Goal: Participate in discussion: Engage in conversation with other users on a specific topic

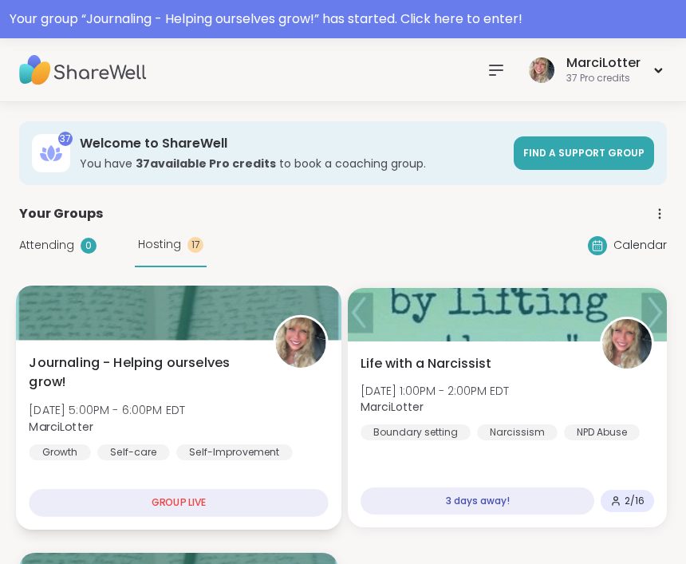
click at [254, 401] on div "Journaling - Helping ourselves grow! Thu, Oct 09 | 5:00PM - 6:00PM EDT MarciLot…" at bounding box center [178, 407] width 299 height 108
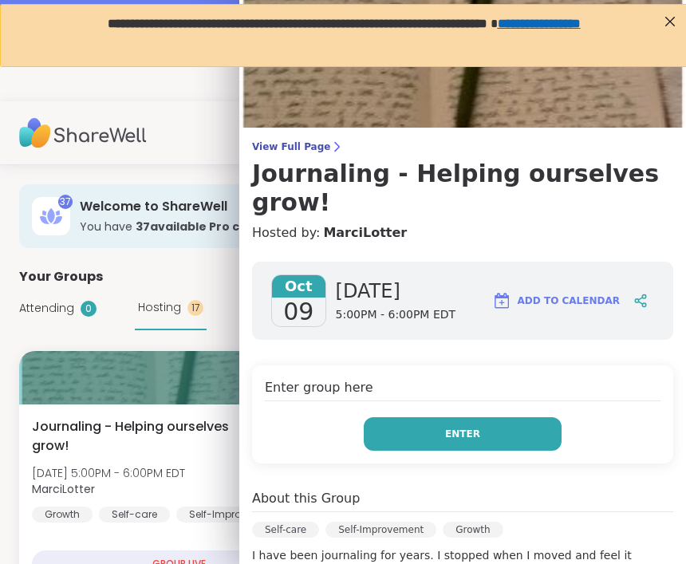
click at [458, 432] on span "Enter" at bounding box center [462, 434] width 35 height 14
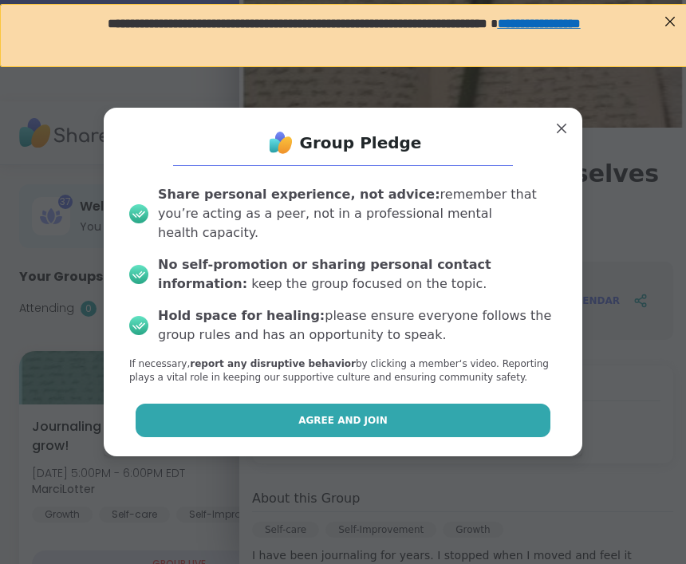
click at [411, 408] on button "Agree and Join" at bounding box center [343, 419] width 415 height 33
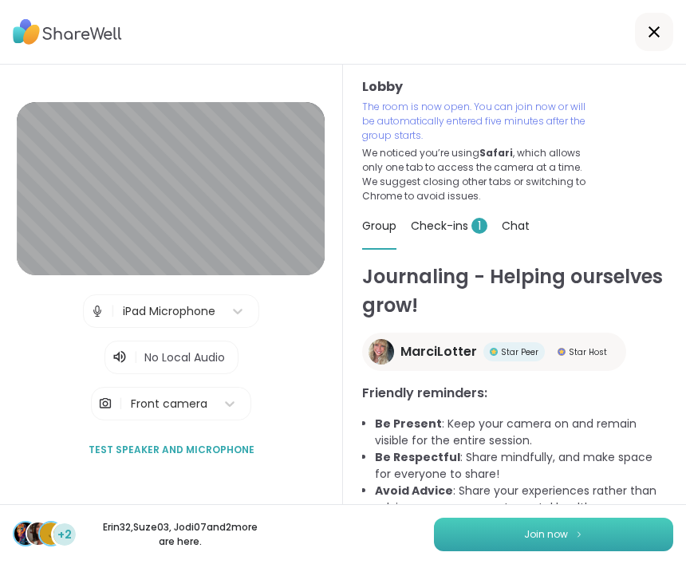
click at [534, 529] on span "Join now" at bounding box center [546, 534] width 44 height 14
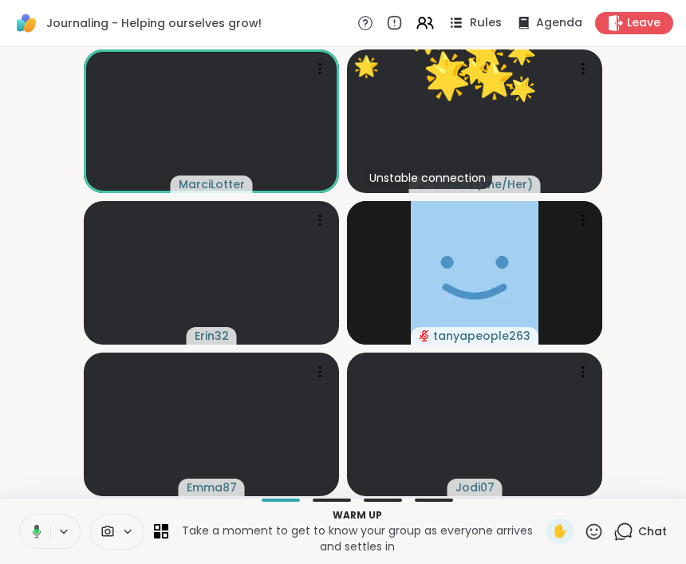
click at [462, 26] on icon at bounding box center [458, 27] width 8 height 2
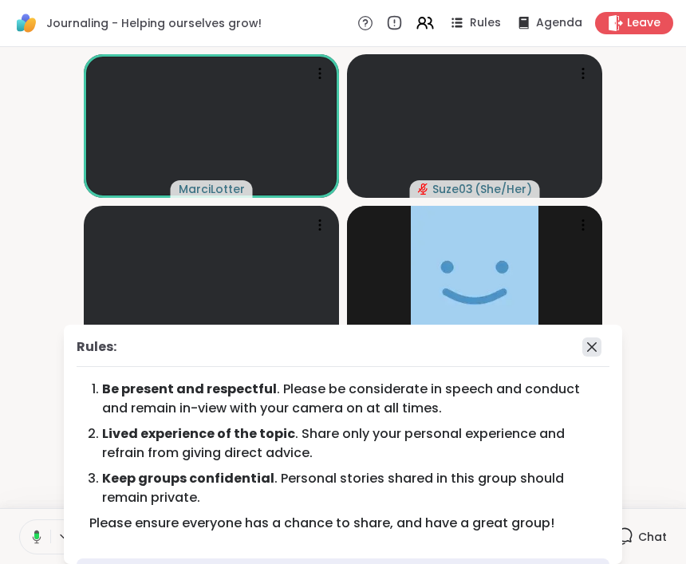
click at [593, 348] on icon at bounding box center [592, 347] width 10 height 10
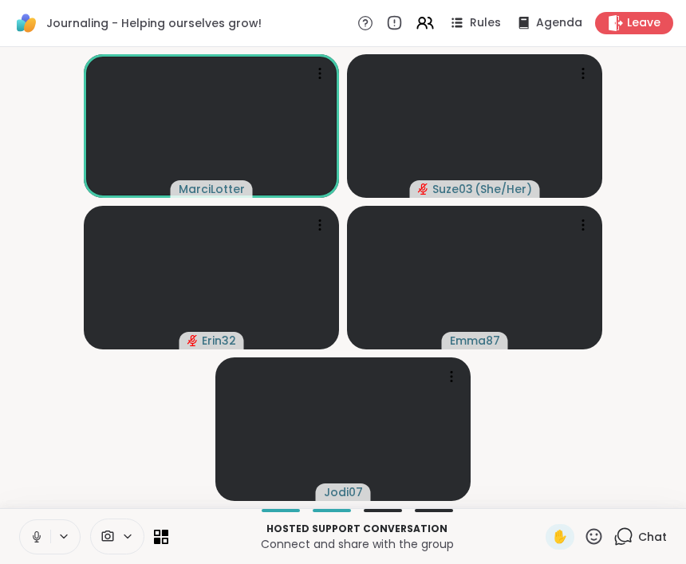
click at [637, 524] on div "Chat" at bounding box center [639, 537] width 53 height 26
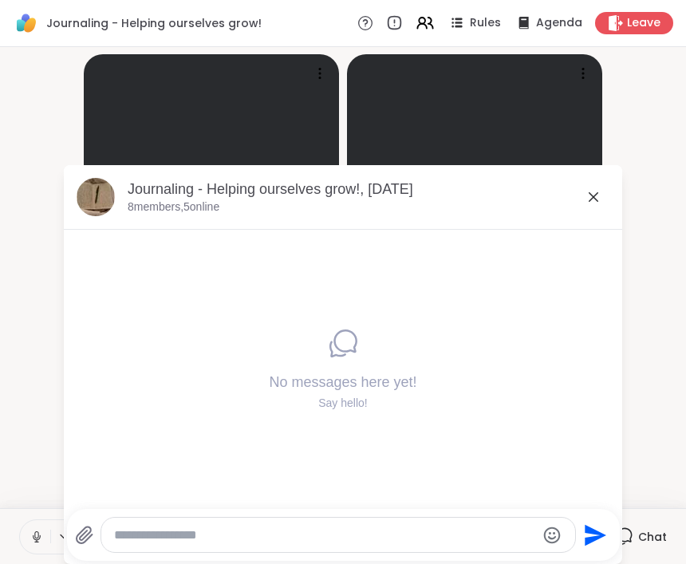
click at [317, 514] on div "Send" at bounding box center [343, 535] width 553 height 52
click at [311, 530] on textarea "Type your message" at bounding box center [325, 535] width 422 height 16
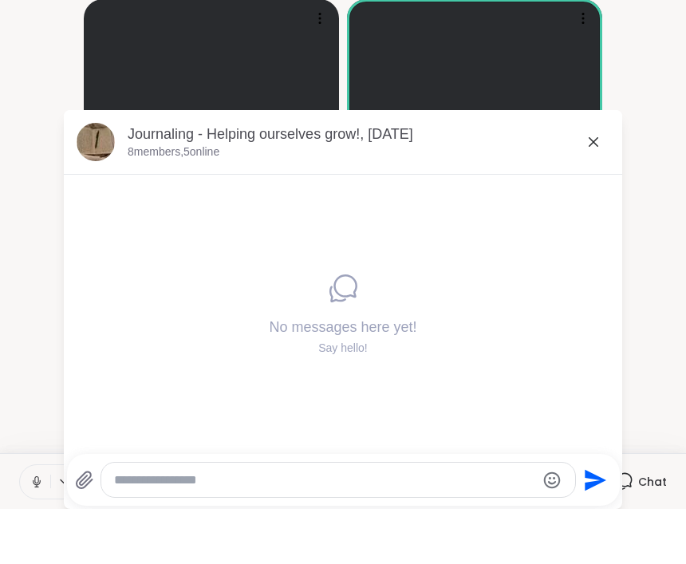
click at [297, 518] on div at bounding box center [338, 535] width 474 height 34
click at [293, 527] on textarea "Type your message" at bounding box center [325, 535] width 422 height 16
paste textarea "**********"
type textarea "**********"
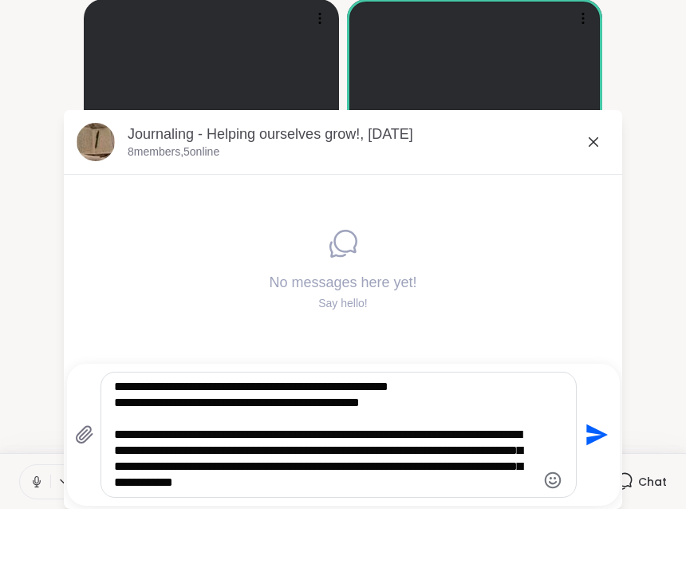
click at [600, 477] on icon "Send" at bounding box center [595, 490] width 26 height 26
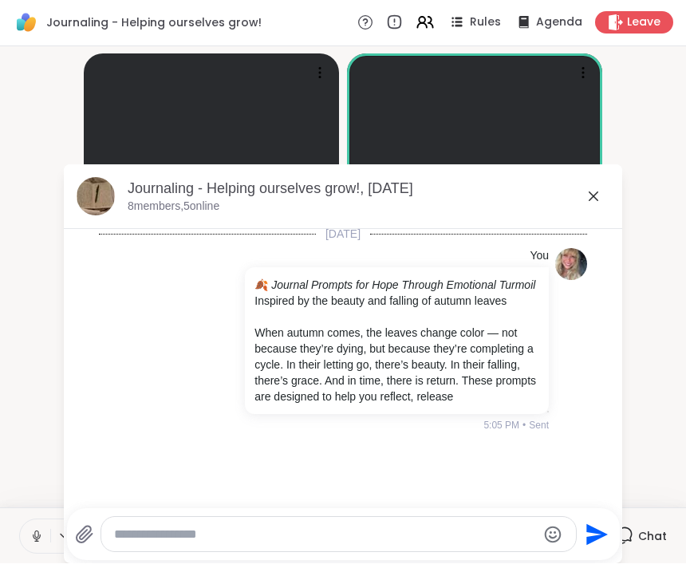
scroll to position [3, 0]
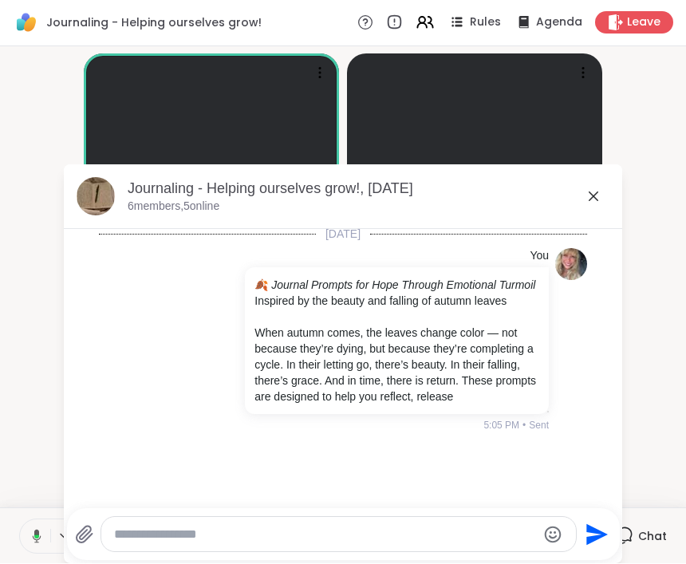
click at [597, 191] on icon at bounding box center [593, 196] width 19 height 19
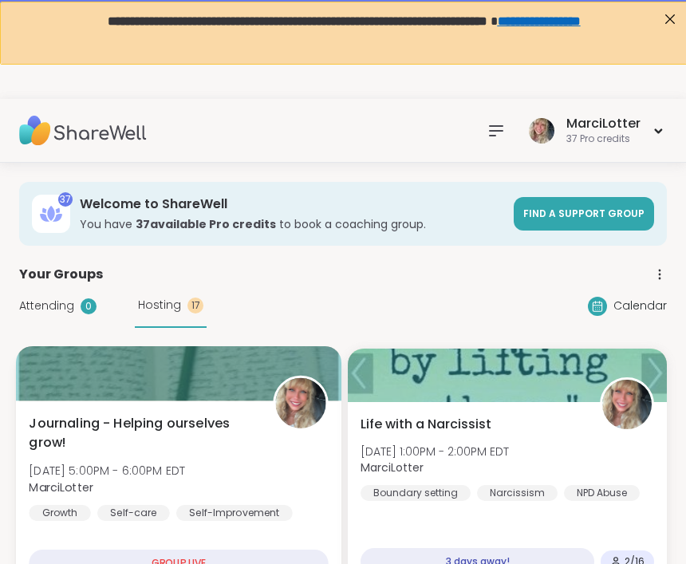
click at [231, 447] on span "Journaling - Helping ourselves grow!" at bounding box center [142, 433] width 226 height 39
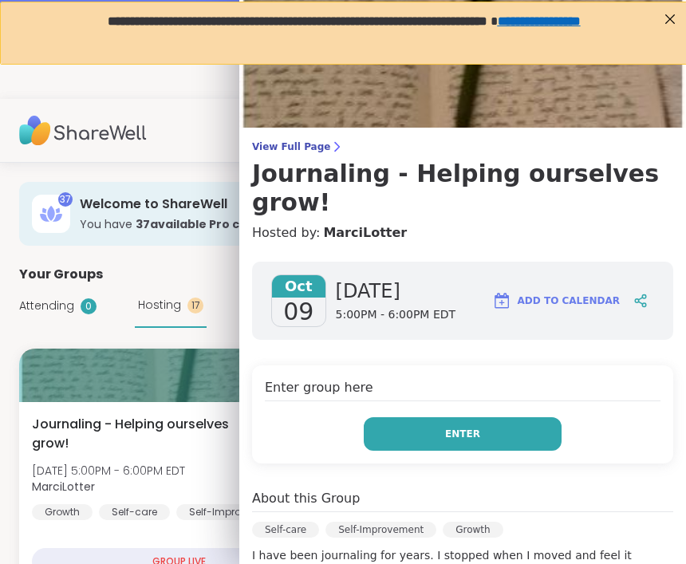
click at [497, 417] on button "Enter" at bounding box center [463, 433] width 198 height 33
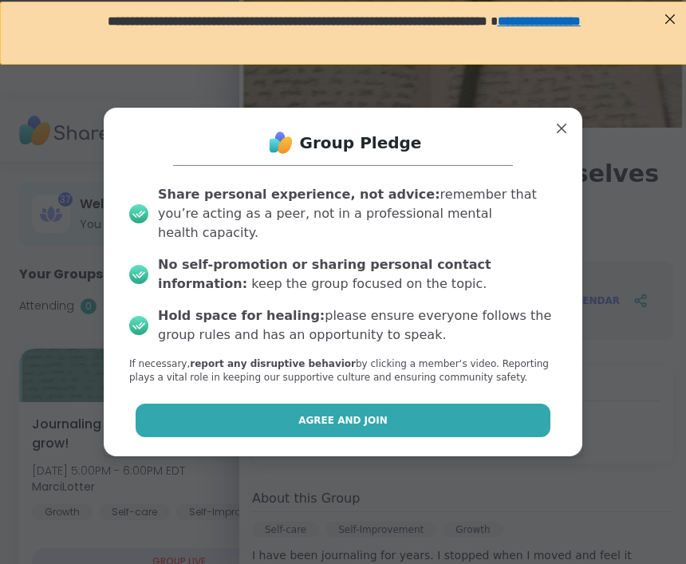
click at [476, 403] on button "Agree and Join" at bounding box center [343, 419] width 415 height 33
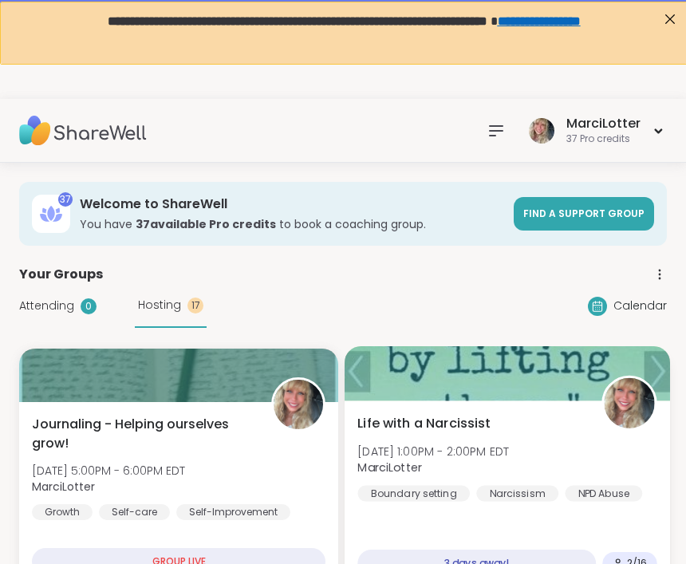
click at [511, 431] on div "Life with a Narcissist [DATE] 1:00PM - 2:00PM EDT MarciLotter Boundary setting …" at bounding box center [506, 458] width 299 height 88
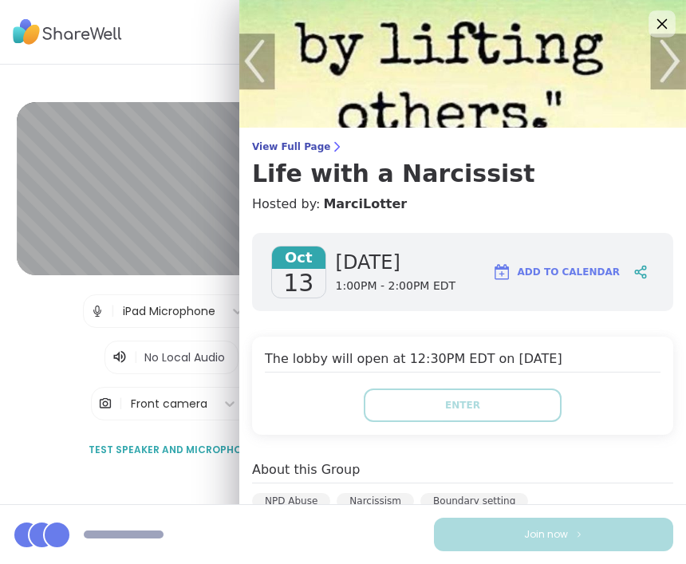
click at [667, 26] on icon at bounding box center [661, 24] width 20 height 20
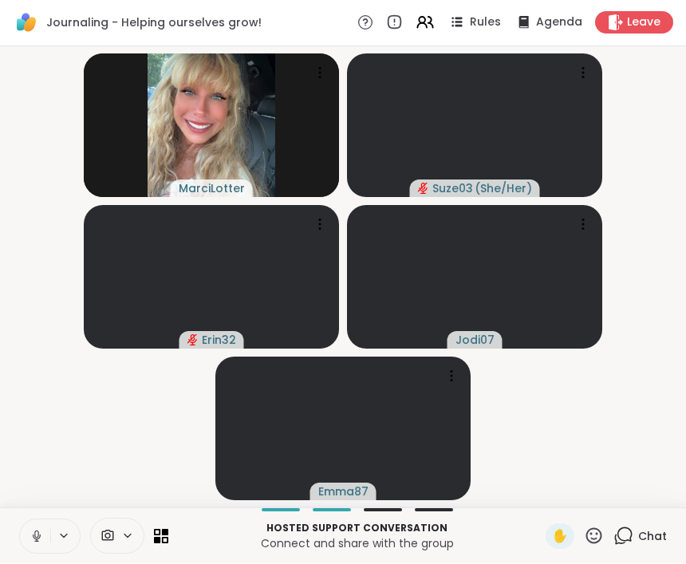
click at [522, 529] on p "Hosted support conversation" at bounding box center [357, 528] width 358 height 14
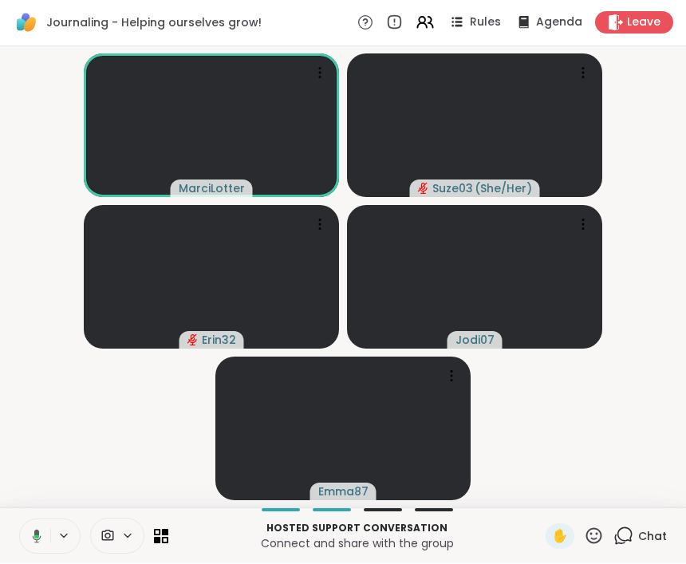
click at [636, 530] on div "Chat" at bounding box center [639, 537] width 53 height 26
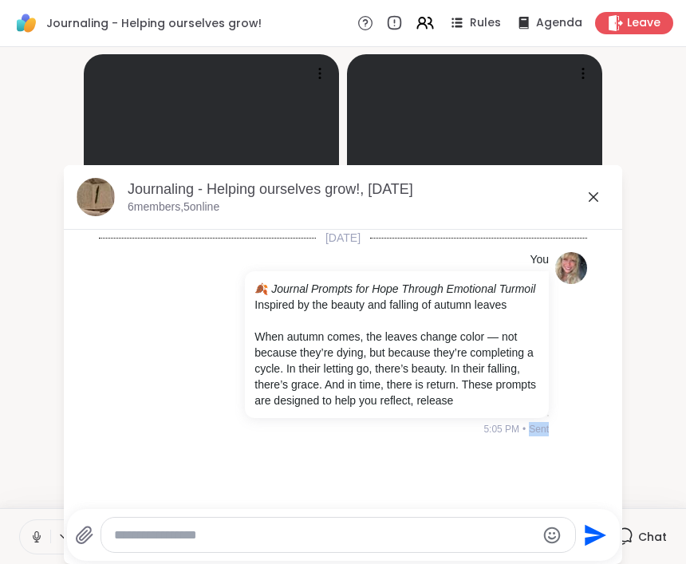
scroll to position [3, 0]
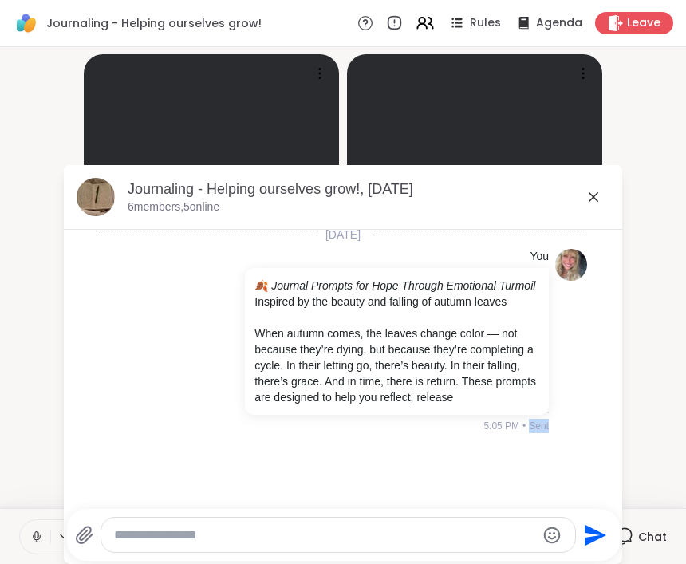
click at [407, 529] on textarea "Type your message" at bounding box center [325, 535] width 422 height 16
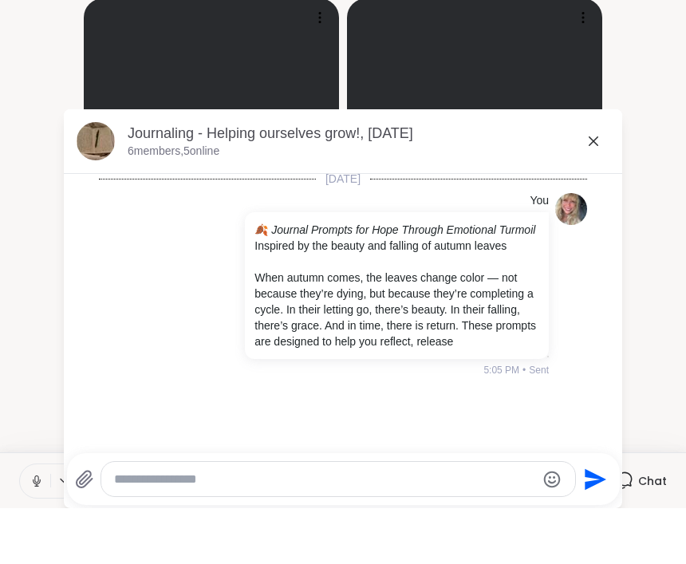
scroll to position [1, 0]
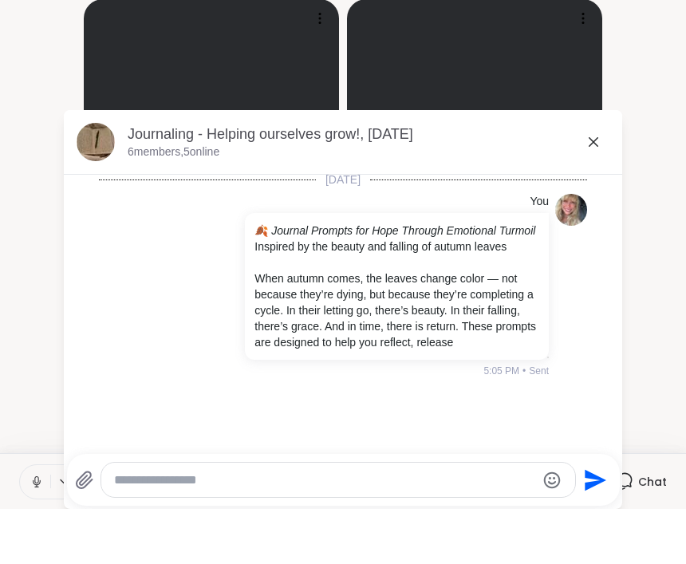
click at [406, 527] on textarea "Type your message" at bounding box center [325, 535] width 422 height 16
paste textarea "**********"
type textarea "**********"
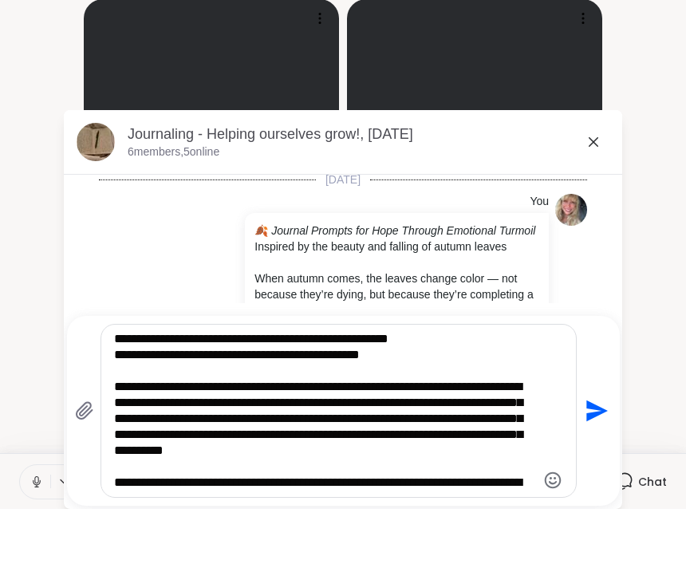
click at [492, 404] on textarea "Type your message" at bounding box center [325, 465] width 422 height 159
click at [443, 478] on textarea "Type your message" at bounding box center [325, 465] width 422 height 159
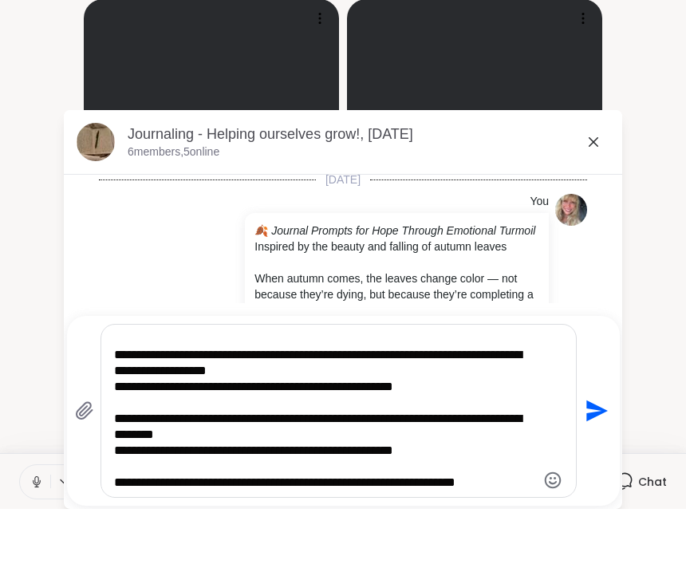
scroll to position [718, 0]
click at [601, 455] on icon "Send" at bounding box center [597, 466] width 22 height 22
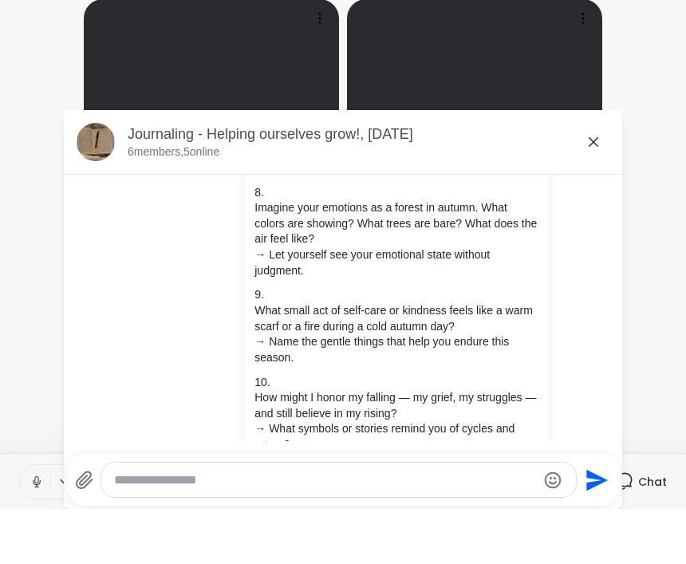
scroll to position [0, 0]
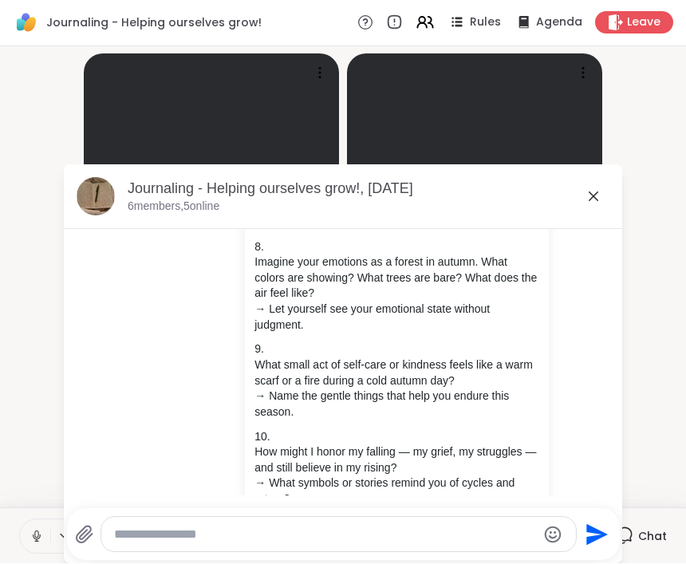
click at [600, 193] on icon at bounding box center [593, 196] width 19 height 19
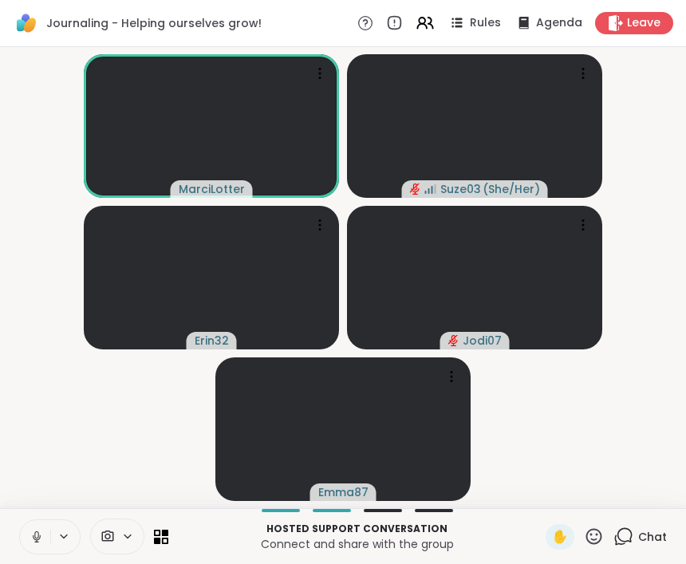
click at [630, 533] on icon at bounding box center [623, 536] width 20 height 20
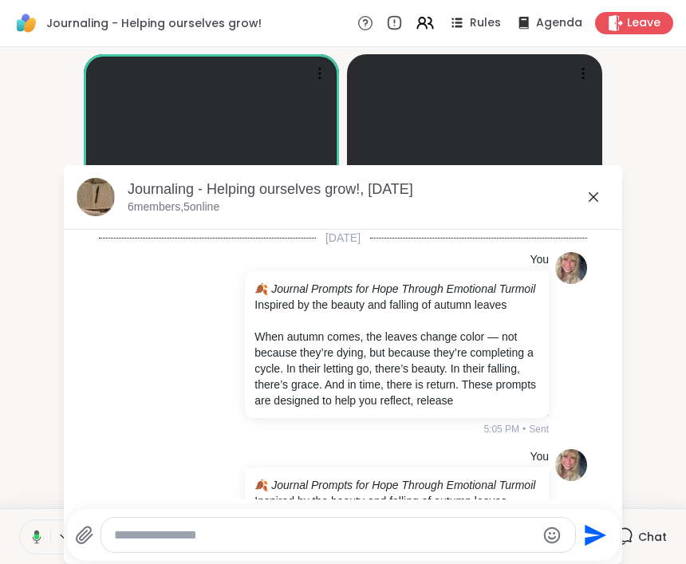
click at [595, 196] on icon at bounding box center [593, 197] width 10 height 10
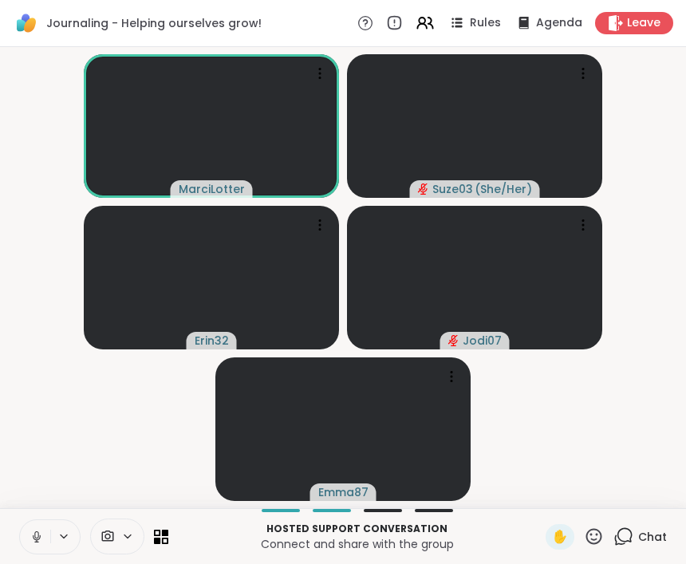
click at [37, 538] on icon at bounding box center [37, 536] width 14 height 14
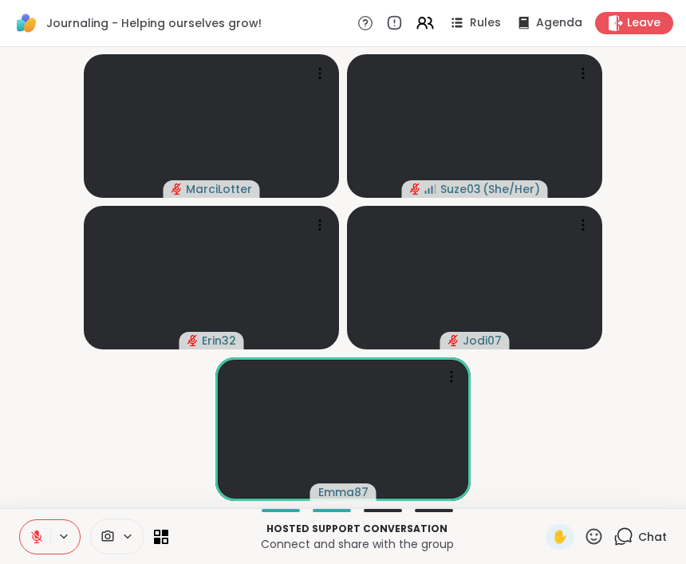
click at [37, 538] on icon at bounding box center [37, 536] width 14 height 14
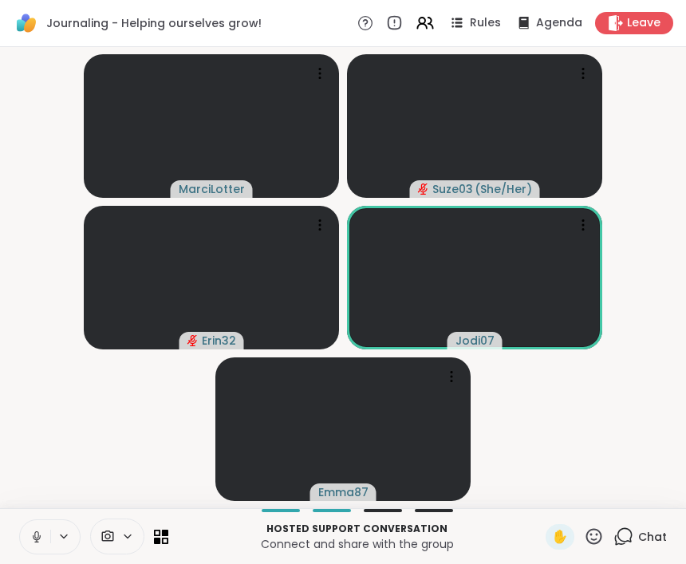
click at [41, 539] on icon at bounding box center [37, 536] width 14 height 14
click at [630, 537] on icon at bounding box center [623, 536] width 20 height 20
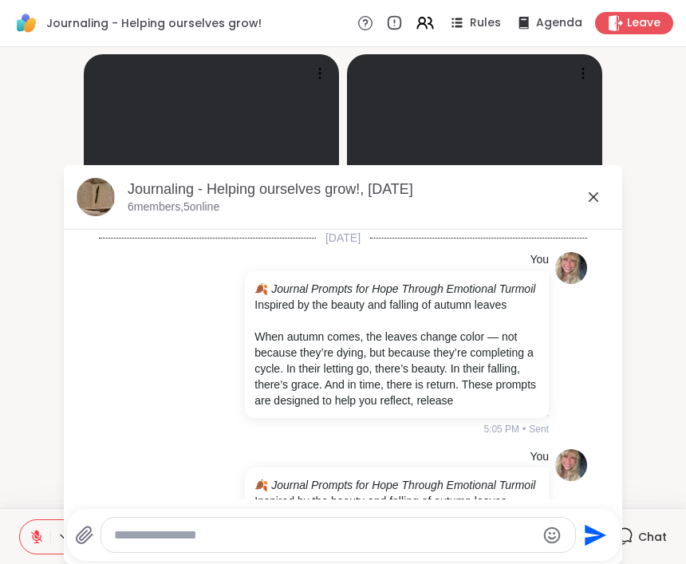
scroll to position [1051, 0]
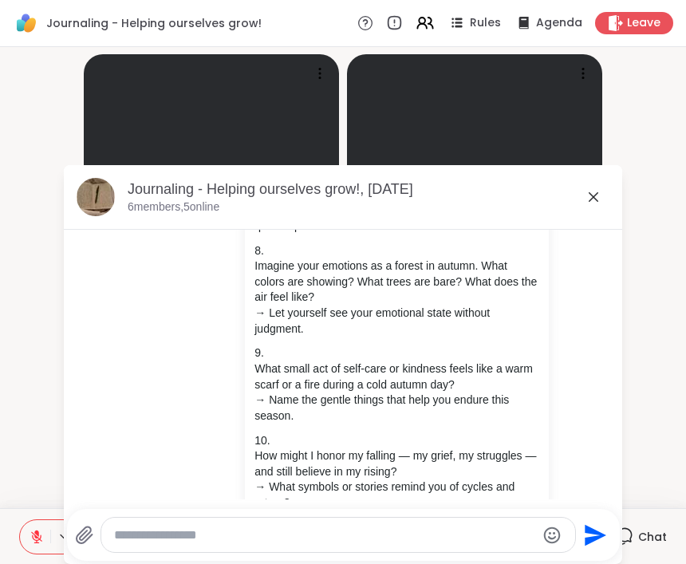
click at [41, 537] on icon at bounding box center [36, 536] width 11 height 11
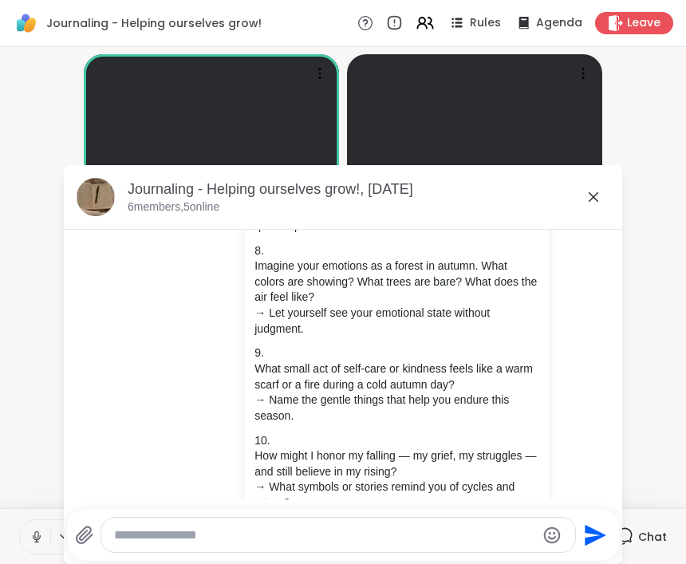
click at [38, 539] on icon at bounding box center [37, 536] width 8 height 5
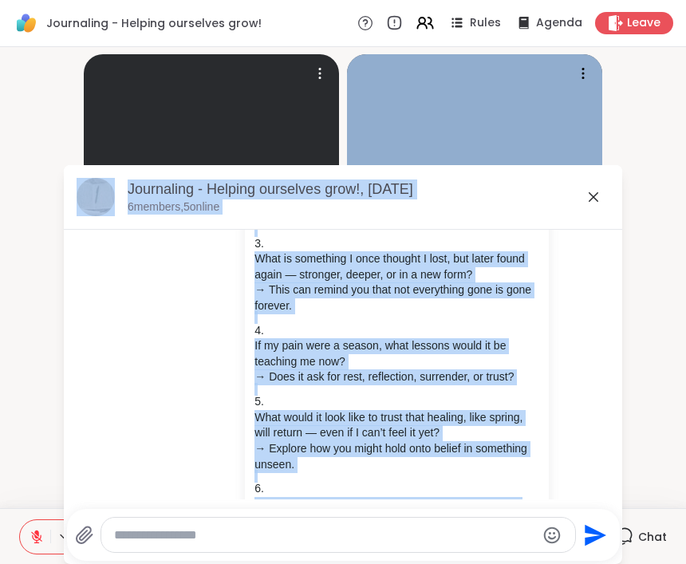
scroll to position [490, 0]
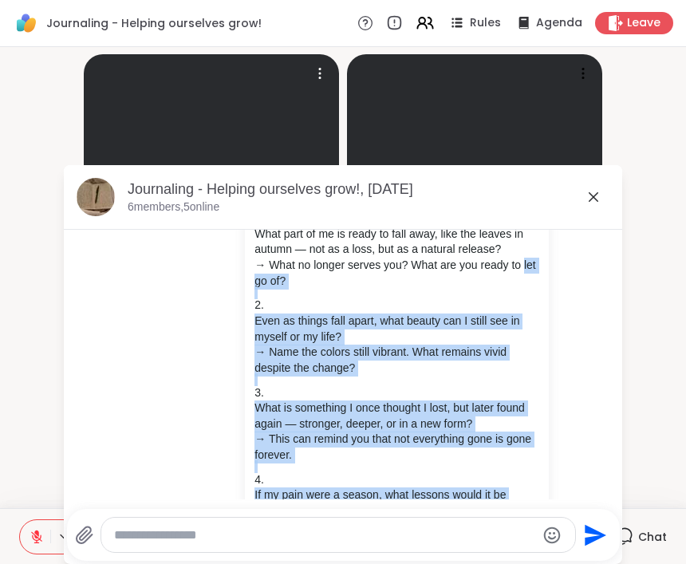
drag, startPoint x: 381, startPoint y: 321, endPoint x: 85, endPoint y: 525, distance: 359.4
click at [104, 493] on div "You 🍂 Journal Prompts for Hope Through Emotional Turmoil Inspired by the beauty…" at bounding box center [343, 554] width 488 height 1202
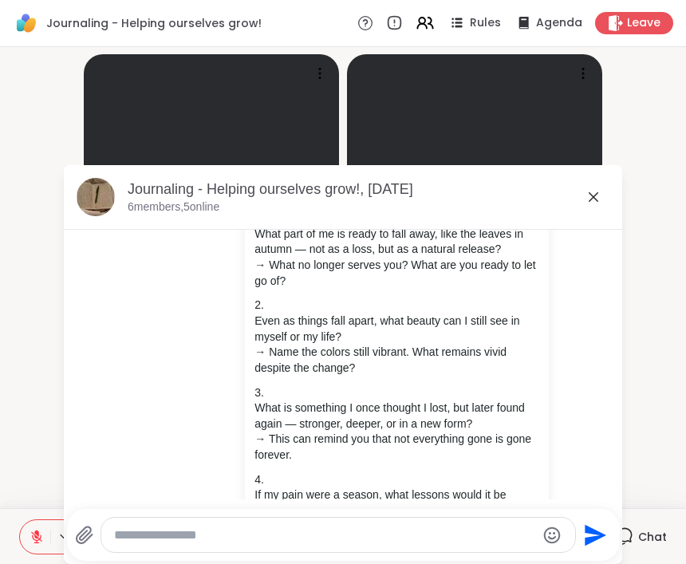
click at [596, 202] on icon at bounding box center [593, 196] width 19 height 19
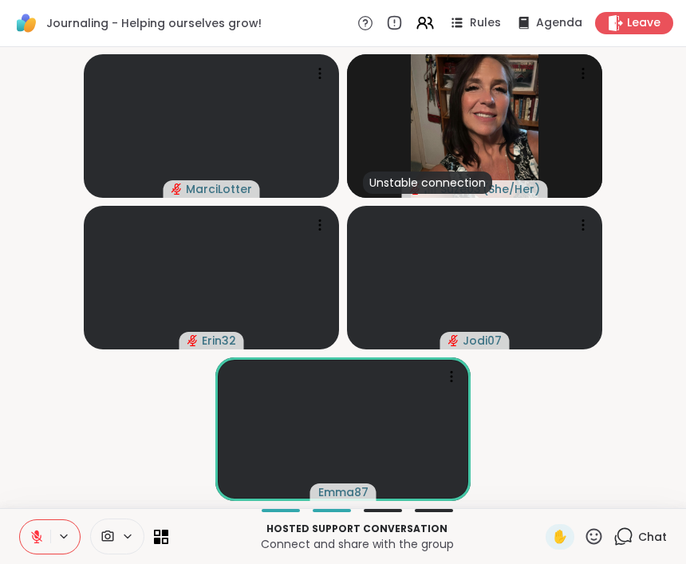
click at [53, 530] on button at bounding box center [65, 536] width 30 height 14
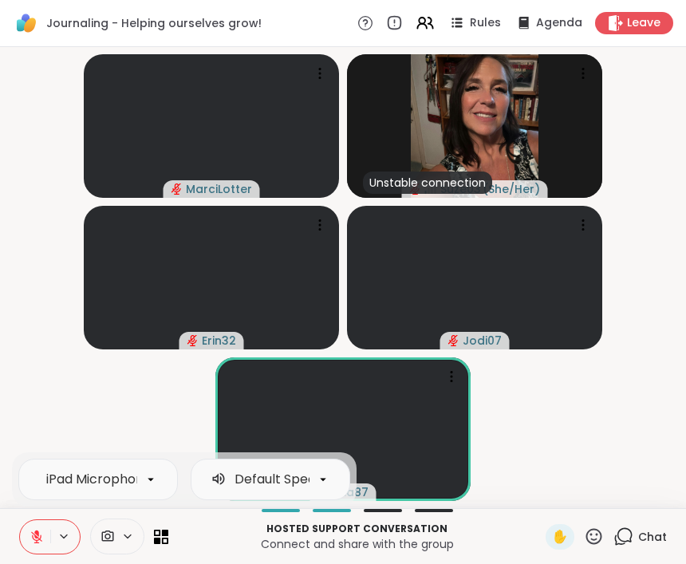
click at [40, 527] on button at bounding box center [35, 536] width 30 height 33
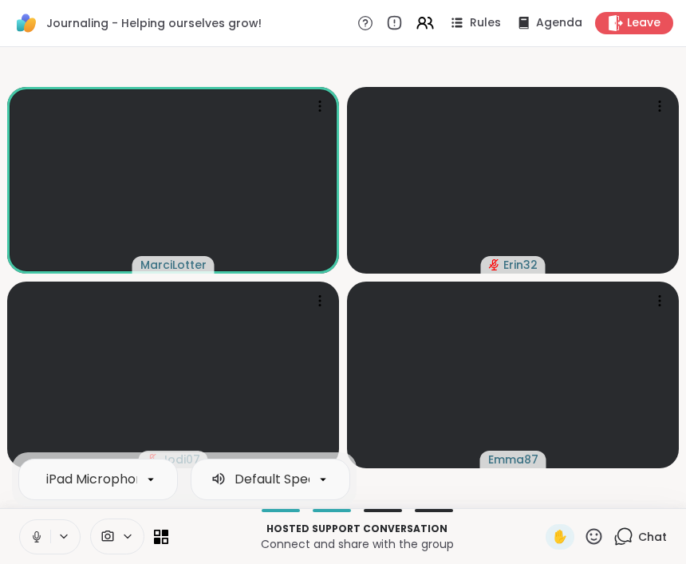
click at [38, 539] on icon at bounding box center [37, 536] width 8 height 5
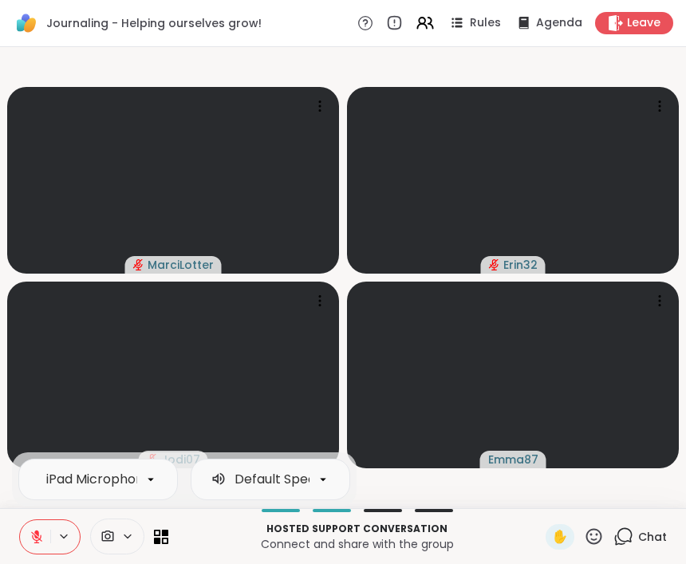
click at [38, 539] on html "Journaling - Helping ourselves grow! Rules Agenda Leave MarciLotter Erin32 Jodi…" at bounding box center [343, 282] width 686 height 564
click at [38, 540] on icon at bounding box center [36, 536] width 11 height 11
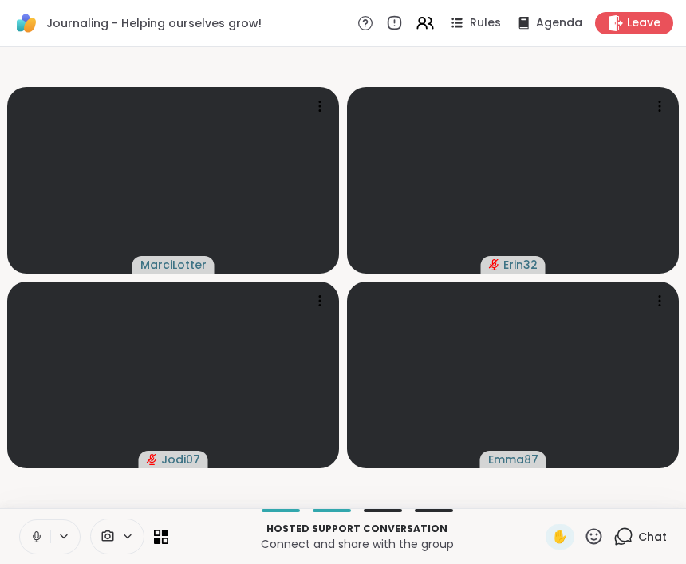
click at [33, 536] on icon at bounding box center [37, 536] width 8 height 5
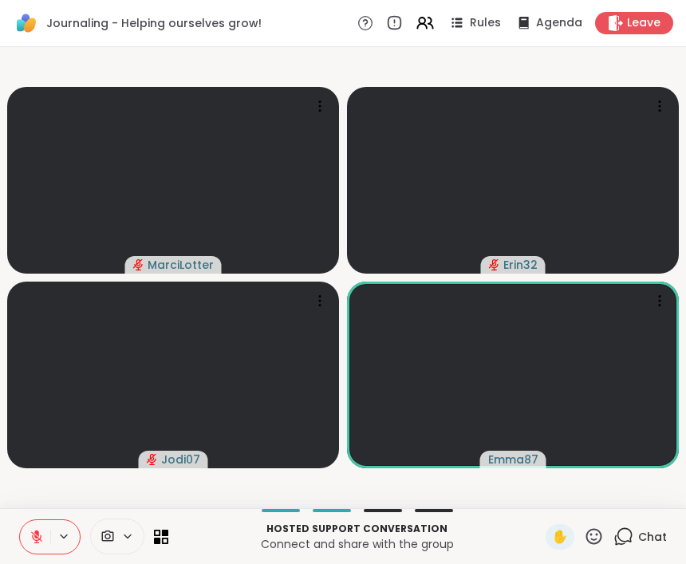
click at [40, 539] on icon at bounding box center [36, 536] width 11 height 11
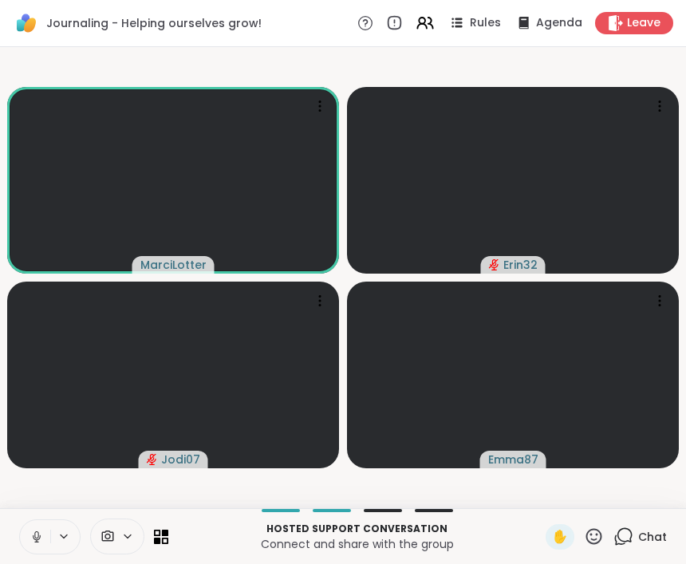
click at [625, 538] on icon at bounding box center [623, 536] width 20 height 20
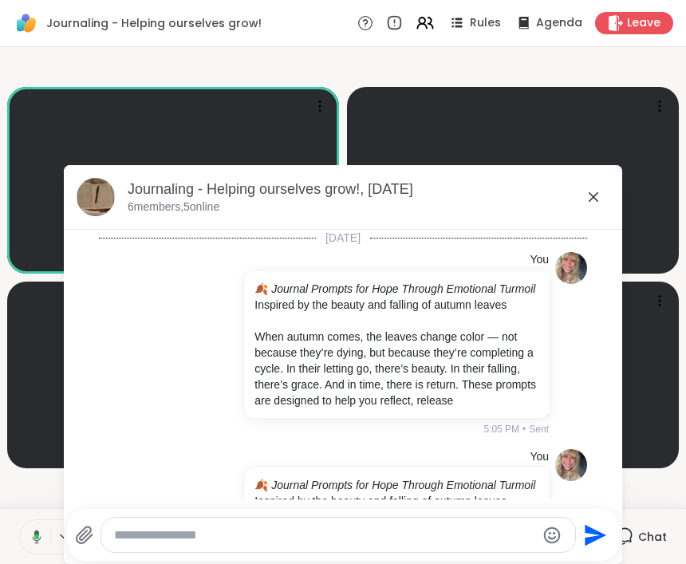
scroll to position [1051, 0]
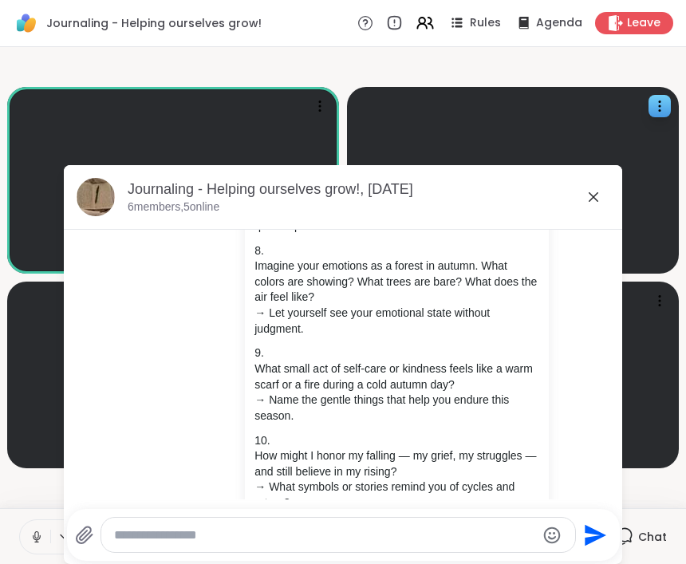
click at [592, 196] on icon at bounding box center [593, 197] width 10 height 10
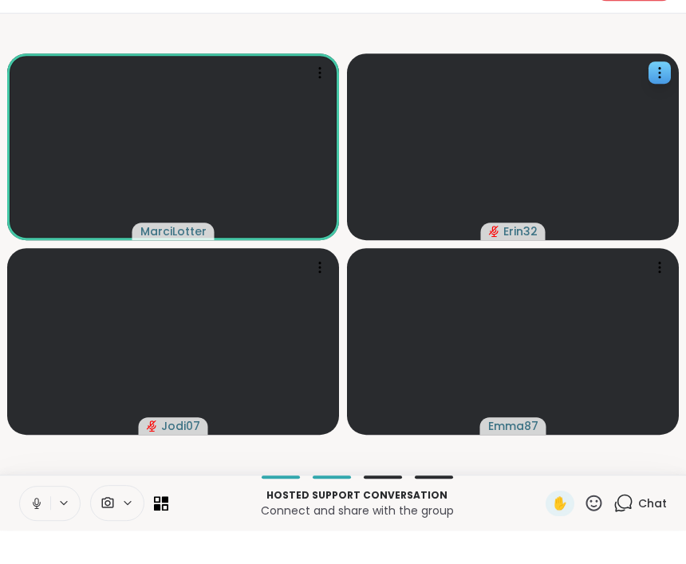
click at [592, 195] on html "Journaling - Helping ourselves grow! Rules Agenda Leave [PERSON_NAME] Erin32 Jo…" at bounding box center [343, 282] width 686 height 564
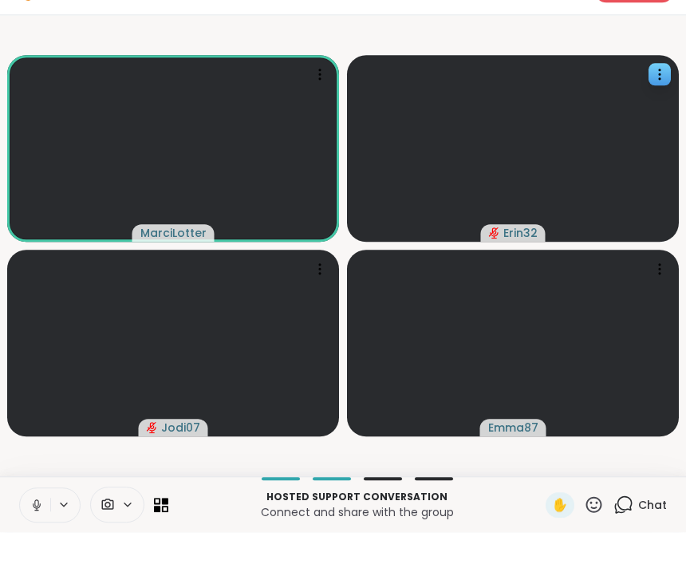
click at [593, 199] on video at bounding box center [513, 180] width 332 height 187
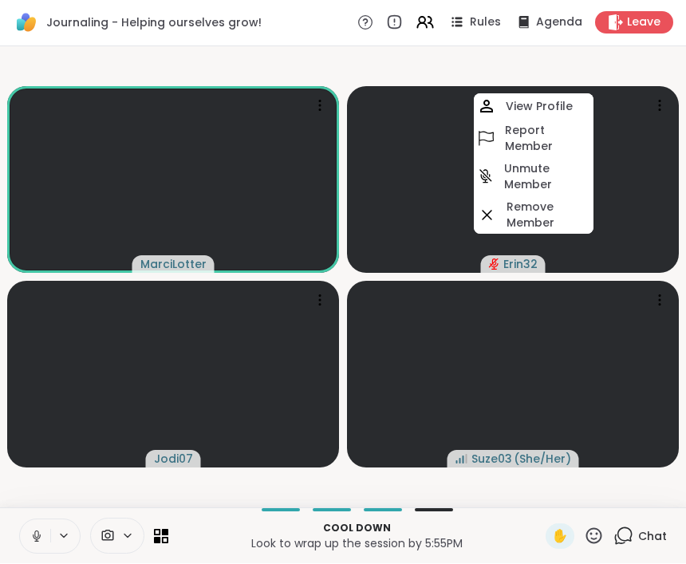
click at [556, 66] on video-player-container "MarciLotter Erin32 View Profile Report Member Unmute Member Remove Member Jodi0…" at bounding box center [343, 277] width 667 height 448
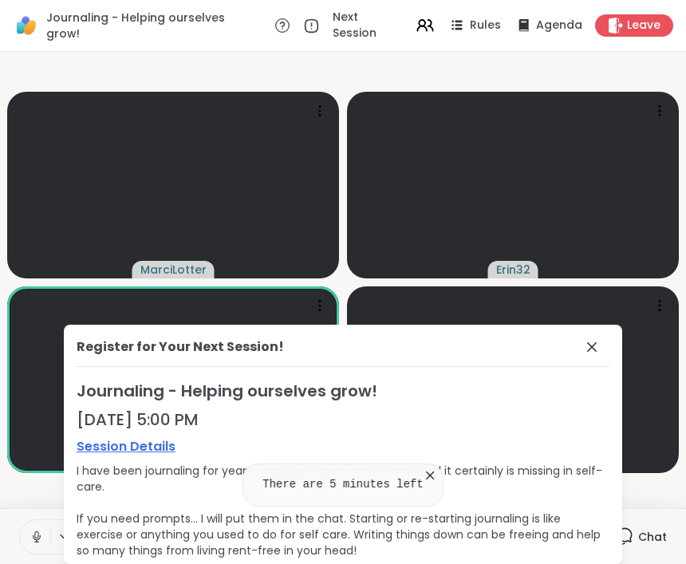
click at [579, 334] on div "Register for Your Next Session! Journaling - Helping ourselves grow! [DATE] 5:0…" at bounding box center [343, 444] width 558 height 239
click at [584, 351] on icon at bounding box center [591, 346] width 19 height 19
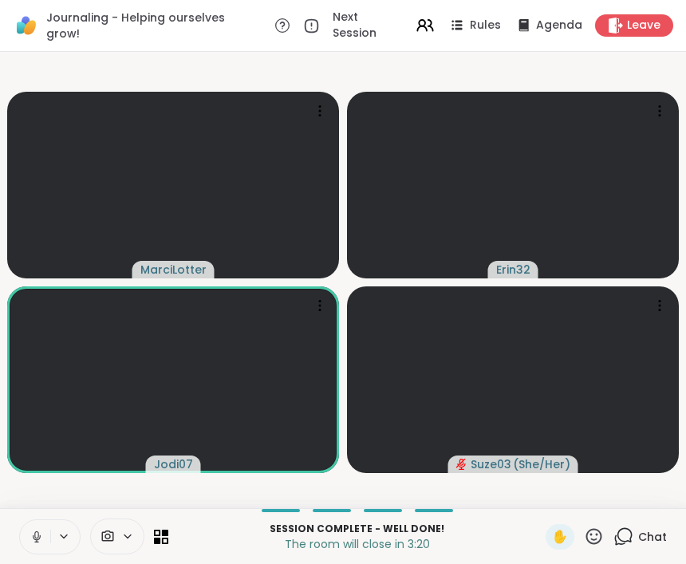
click at [584, 528] on icon at bounding box center [594, 536] width 20 height 20
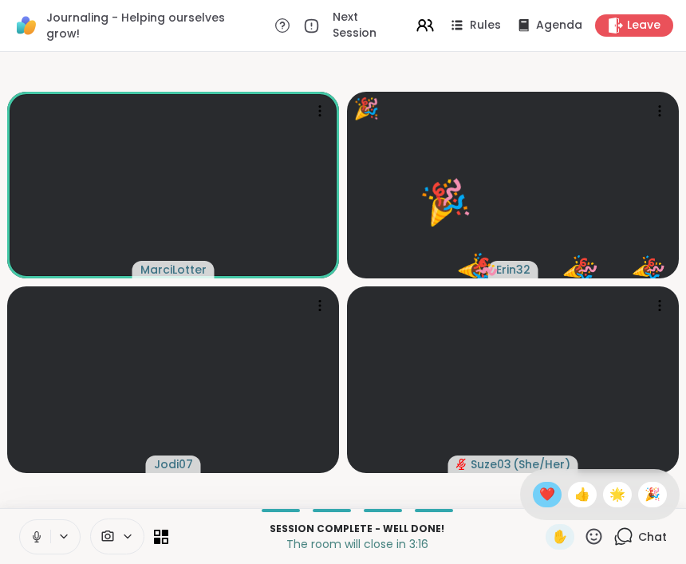
click at [558, 494] on div "❤️" at bounding box center [547, 495] width 29 height 26
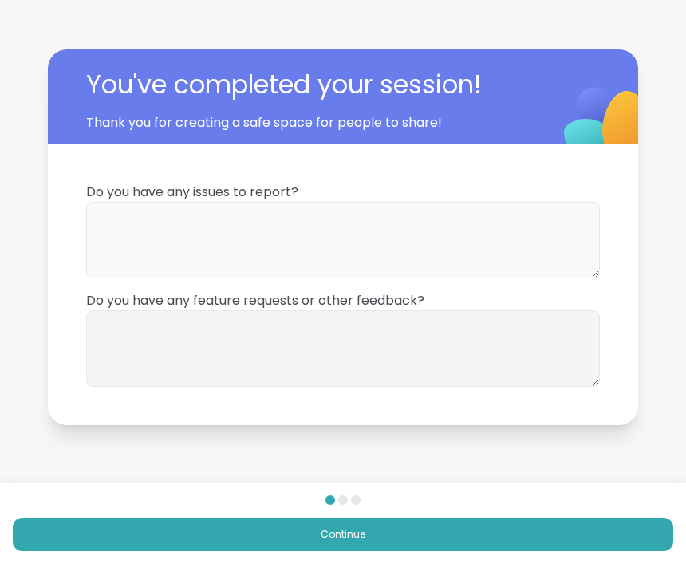
click at [387, 223] on textarea at bounding box center [343, 240] width 514 height 77
type textarea "**"
click at [344, 338] on textarea at bounding box center [343, 348] width 514 height 77
type textarea "**"
click at [598, 486] on div "Continue" at bounding box center [343, 522] width 686 height 81
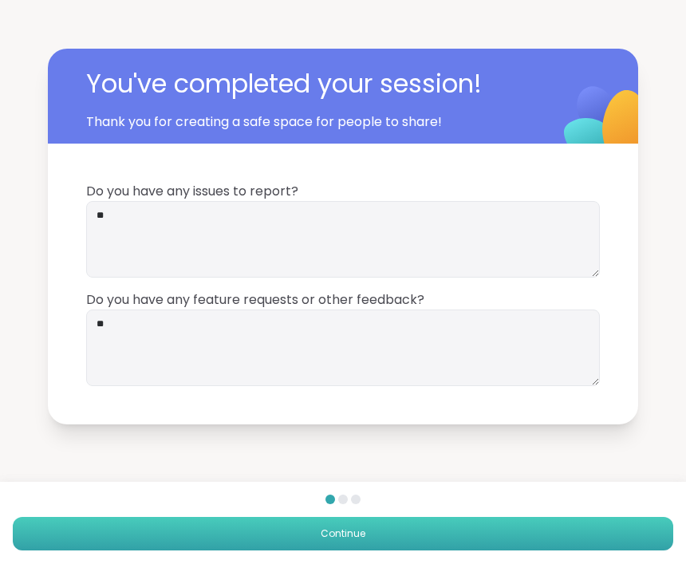
click at [569, 530] on button "Continue" at bounding box center [343, 534] width 660 height 33
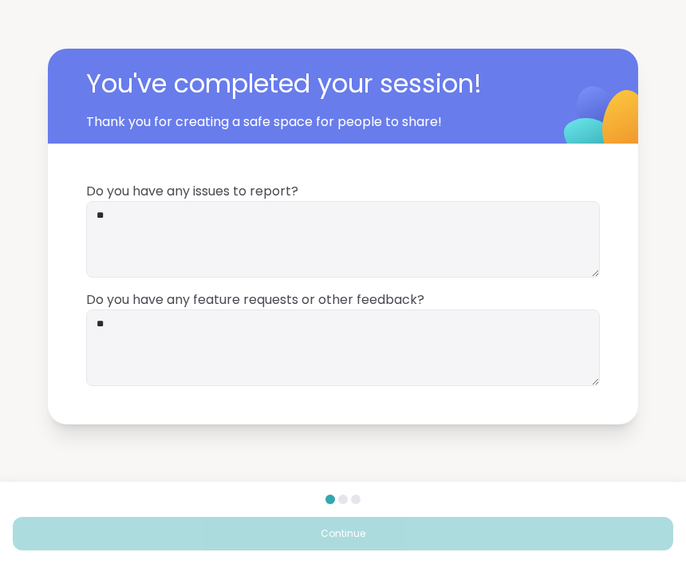
scroll to position [1, 0]
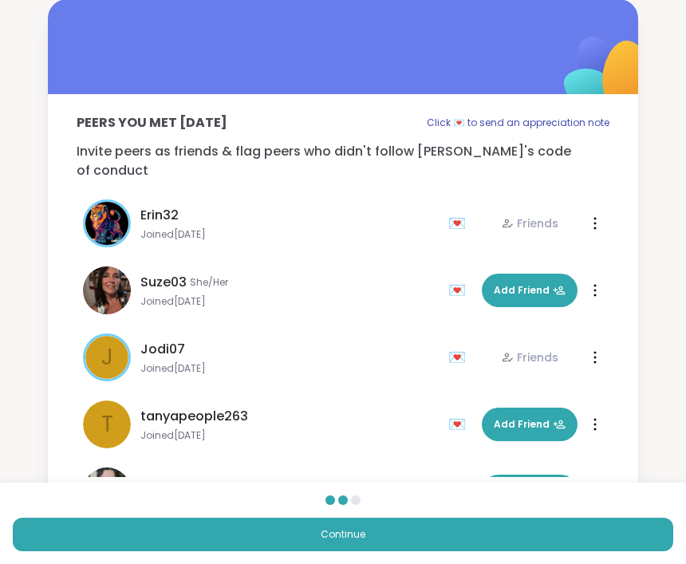
click at [453, 344] on div "💌" at bounding box center [460, 357] width 24 height 26
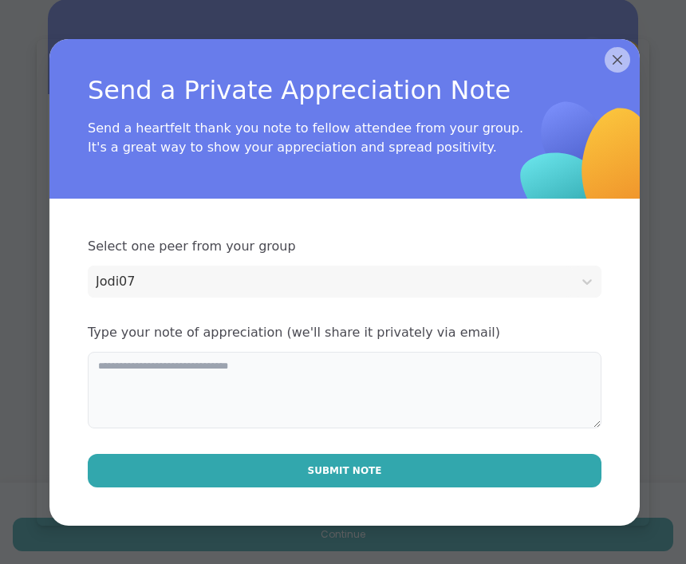
click at [435, 380] on textarea at bounding box center [345, 390] width 514 height 77
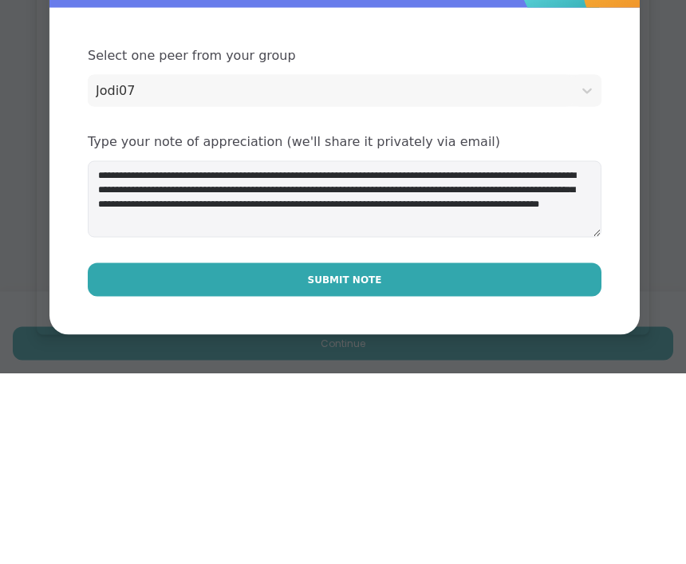
scroll to position [16, 0]
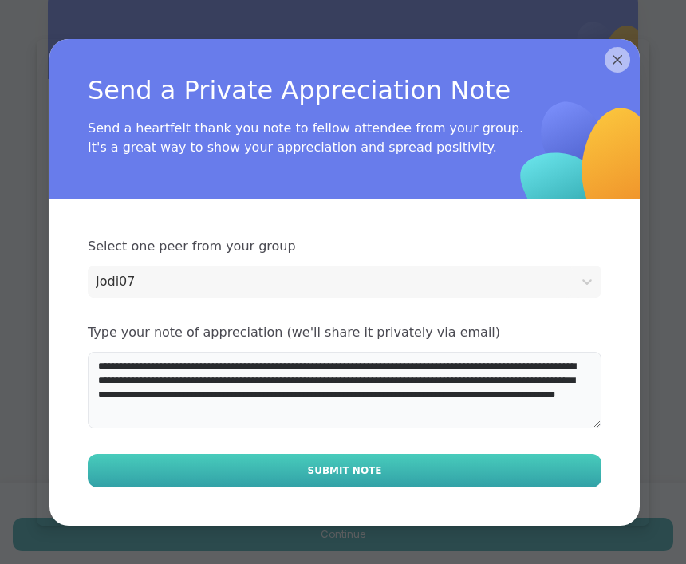
type textarea "**********"
click at [323, 473] on span "Submit Note" at bounding box center [345, 470] width 74 height 14
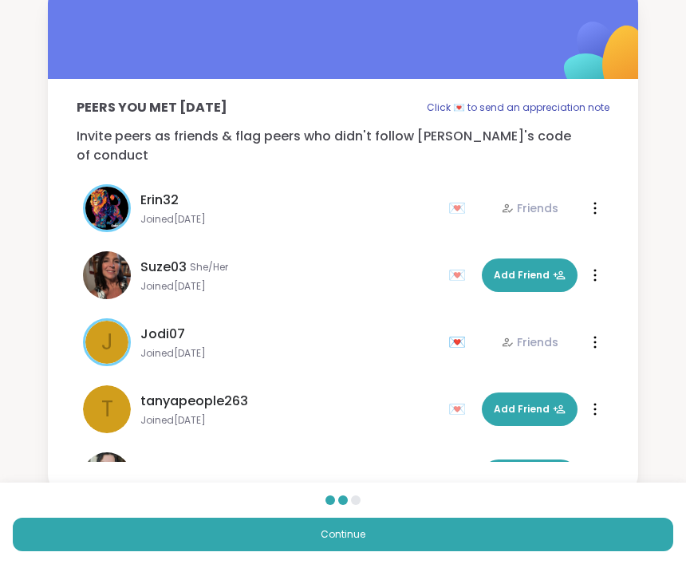
click at [671, 335] on div "Peers you met [DATE] Click 💌 to send an appreciation note Invite peers as frien…" at bounding box center [343, 239] width 686 height 510
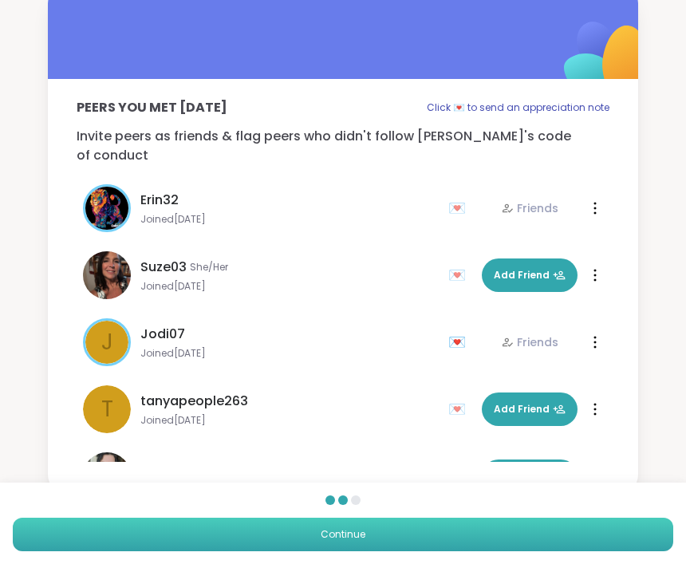
click at [594, 542] on button "Continue" at bounding box center [343, 534] width 660 height 33
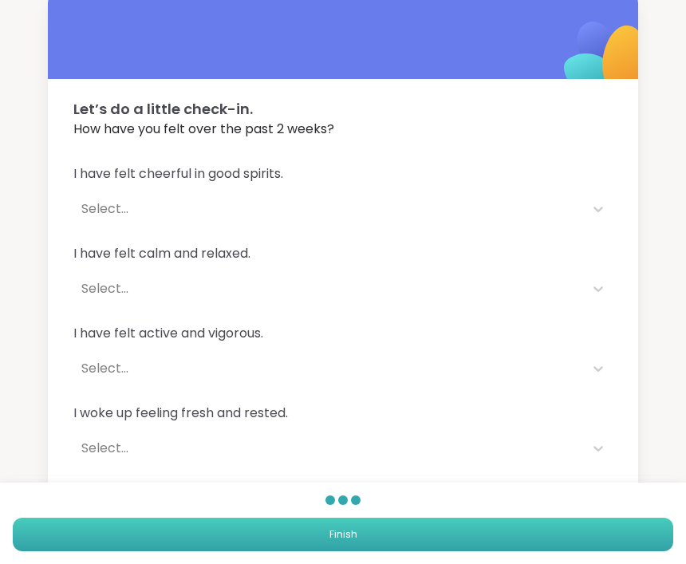
click at [594, 542] on button "Finish" at bounding box center [343, 534] width 660 height 33
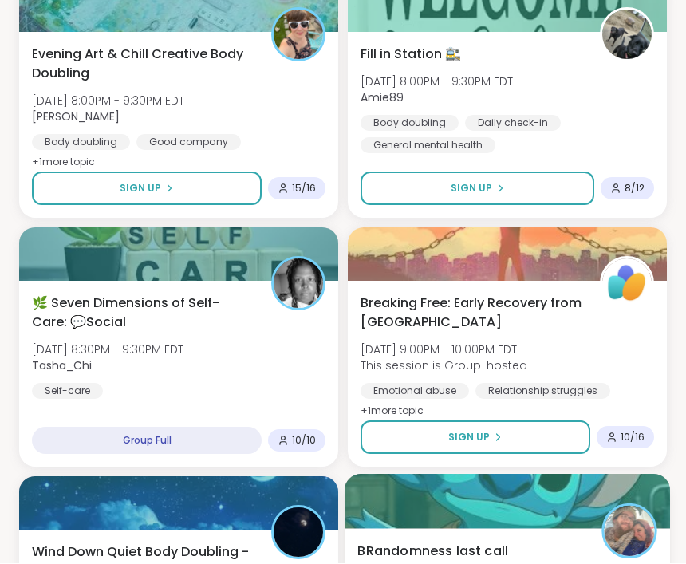
scroll to position [1617, 0]
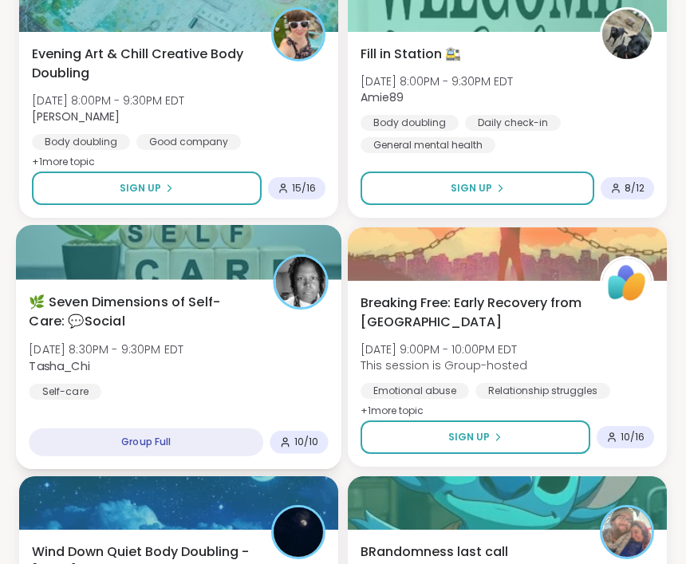
click at [183, 258] on div at bounding box center [178, 252] width 325 height 54
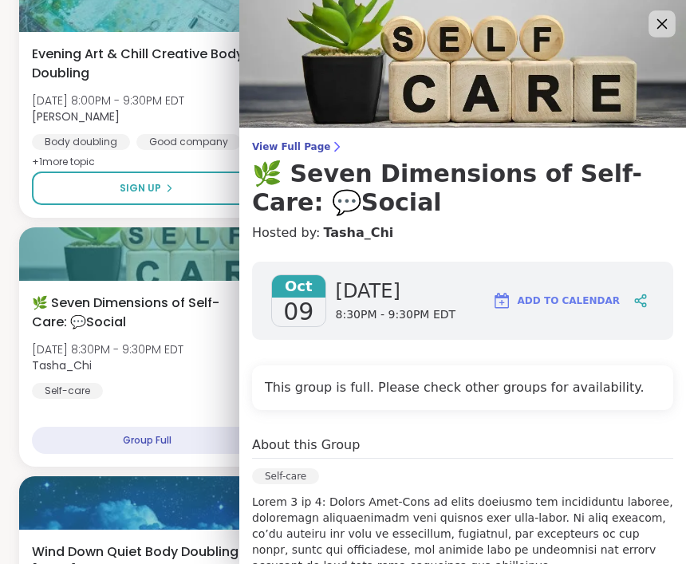
click at [655, 22] on icon at bounding box center [661, 24] width 20 height 20
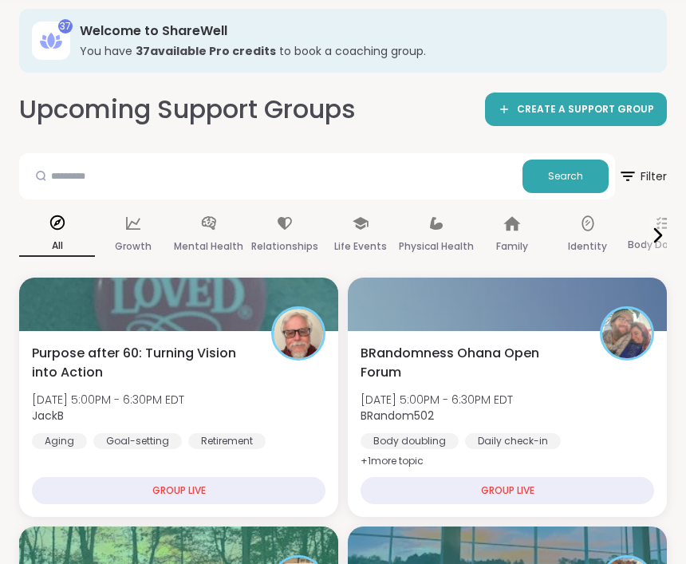
scroll to position [0, 0]
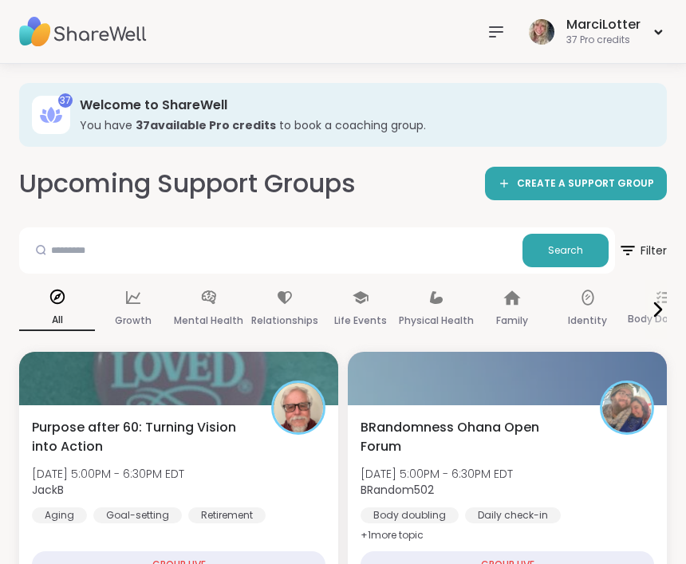
click at [499, 31] on icon at bounding box center [496, 32] width 13 height 10
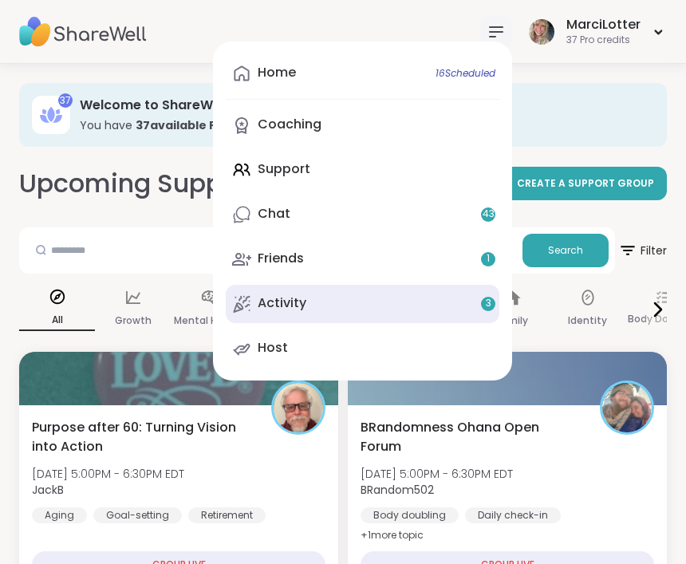
click at [427, 308] on link "Activity 3" at bounding box center [363, 304] width 274 height 38
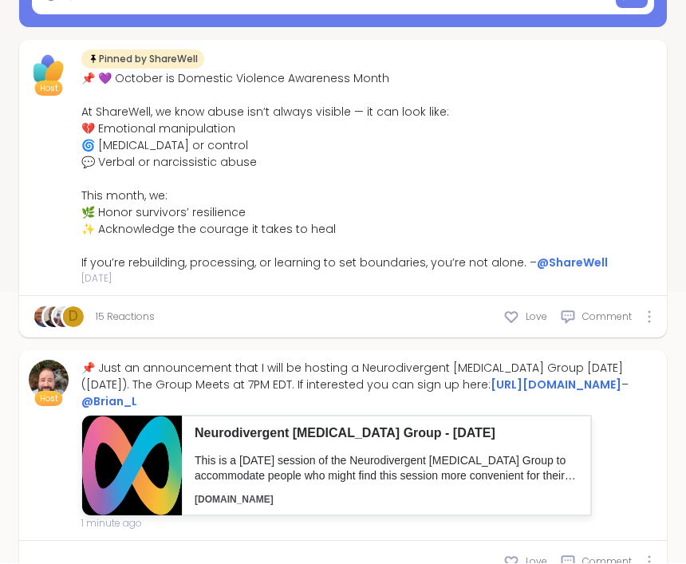
scroll to position [372, 0]
click at [514, 316] on icon at bounding box center [511, 317] width 16 height 16
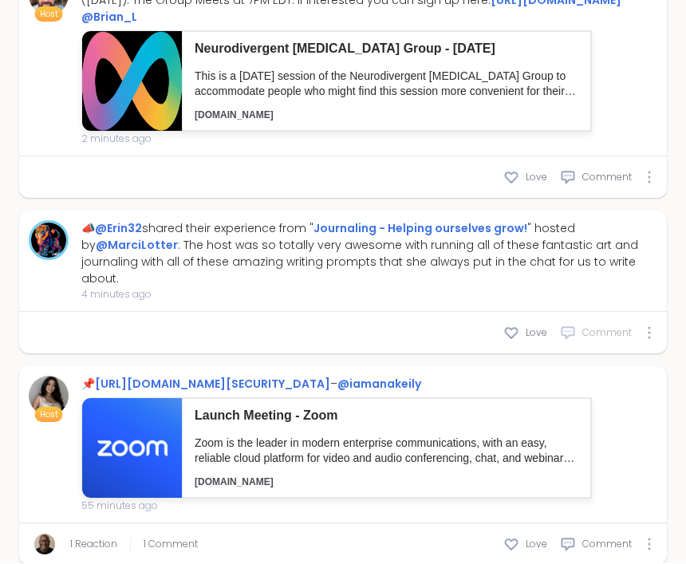
scroll to position [756, 0]
click at [513, 340] on icon at bounding box center [511, 333] width 16 height 16
click at [330, 392] on link "[URL][DOMAIN_NAME][SECURITY_DATA]" at bounding box center [212, 384] width 235 height 16
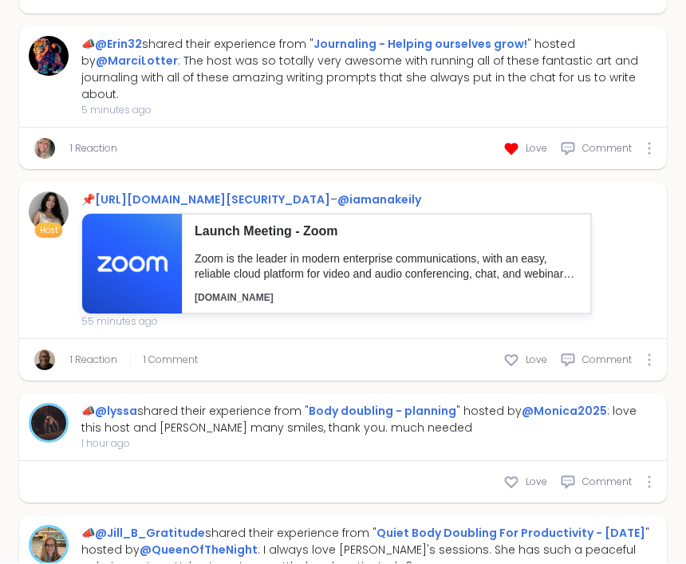
scroll to position [940, 0]
click at [159, 367] on span "1 Comment" at bounding box center [171, 359] width 54 height 14
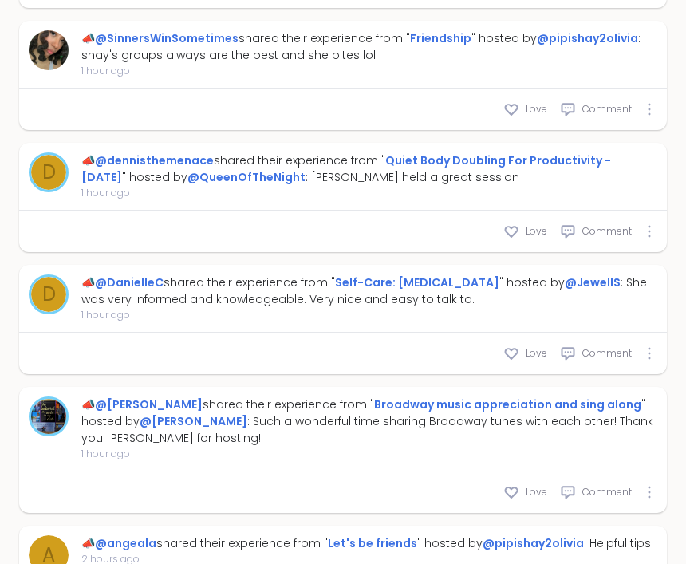
scroll to position [1718, 0]
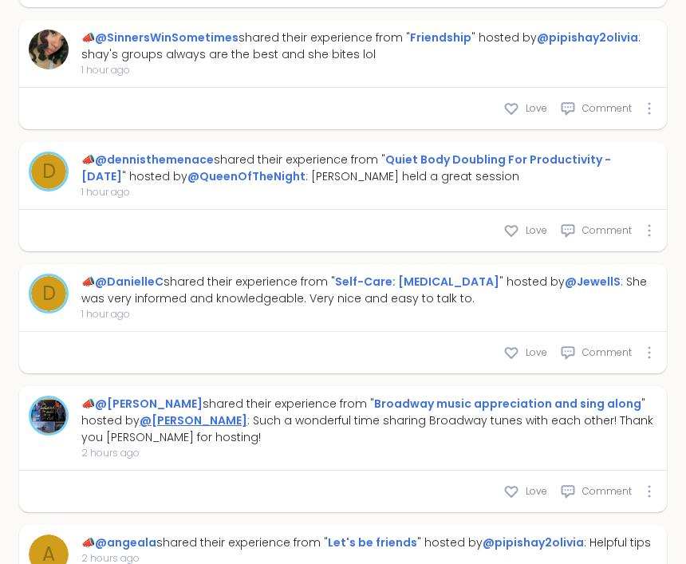
click at [140, 428] on link "@[PERSON_NAME]" at bounding box center [194, 420] width 108 height 16
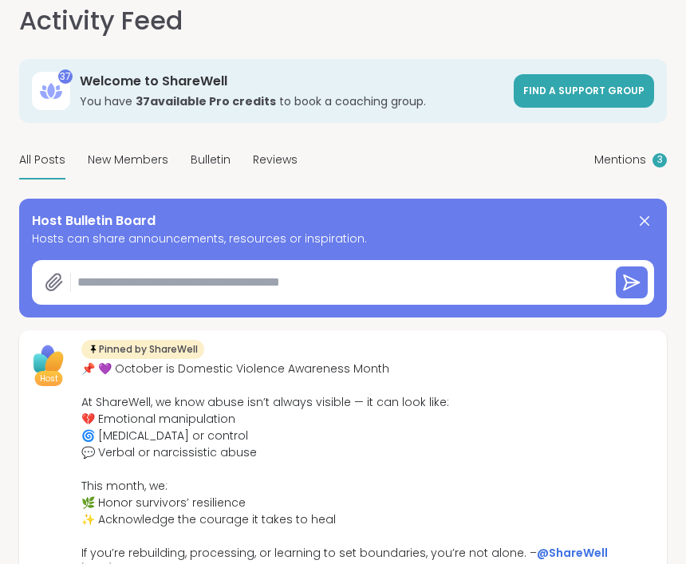
scroll to position [0, 0]
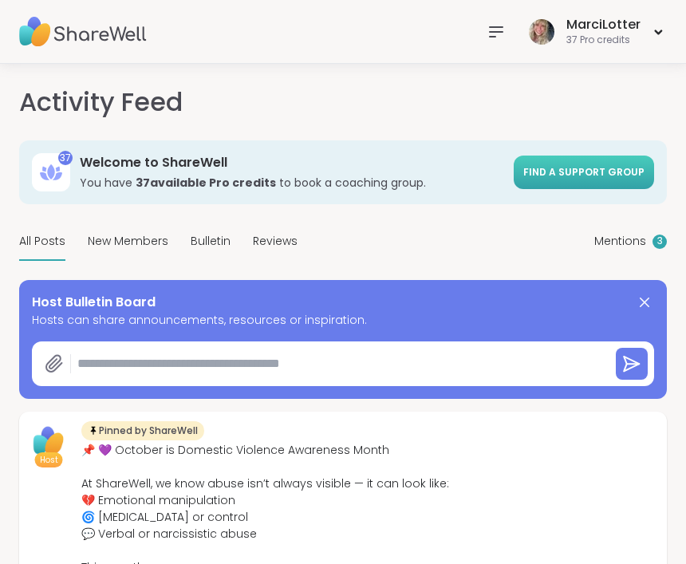
type textarea "*"
click at [272, 244] on span "Reviews" at bounding box center [275, 241] width 45 height 17
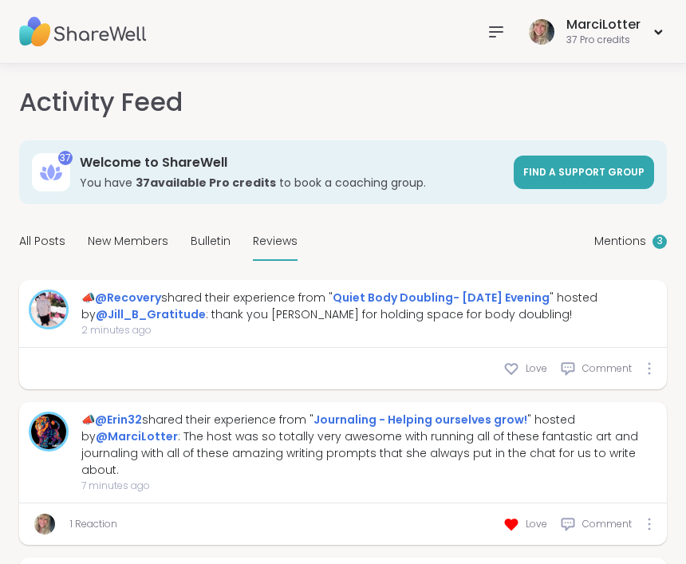
click at [497, 36] on icon at bounding box center [496, 32] width 13 height 10
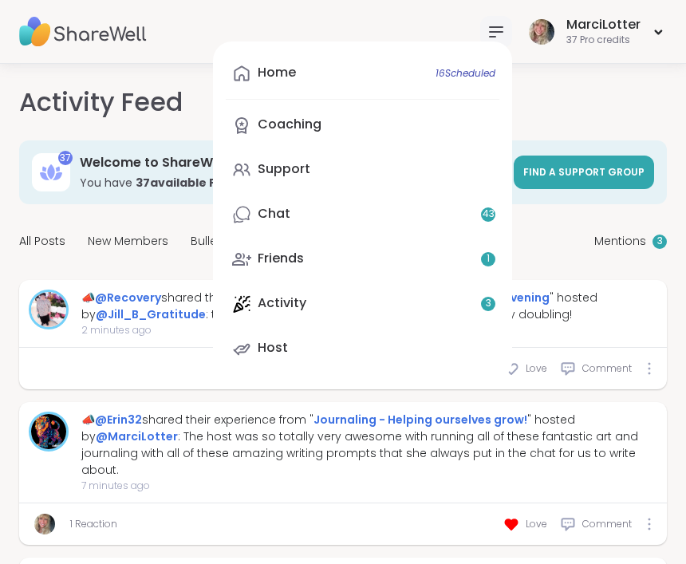
click at [355, 225] on link "Chat 43" at bounding box center [363, 214] width 274 height 38
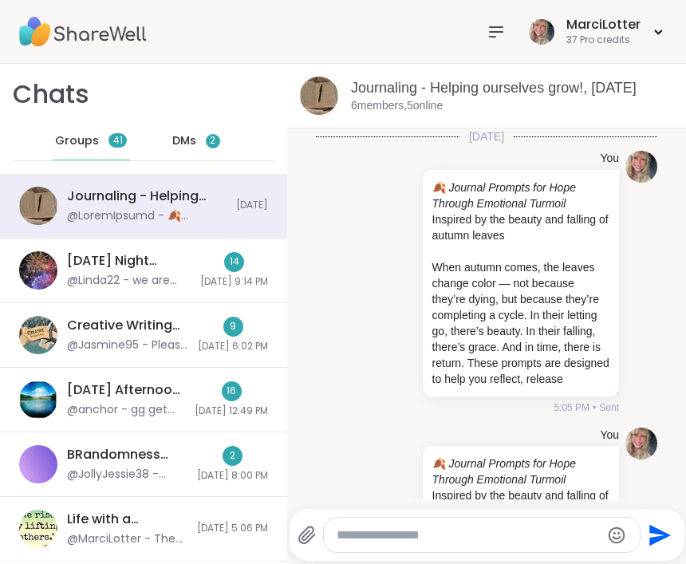
scroll to position [1414, 0]
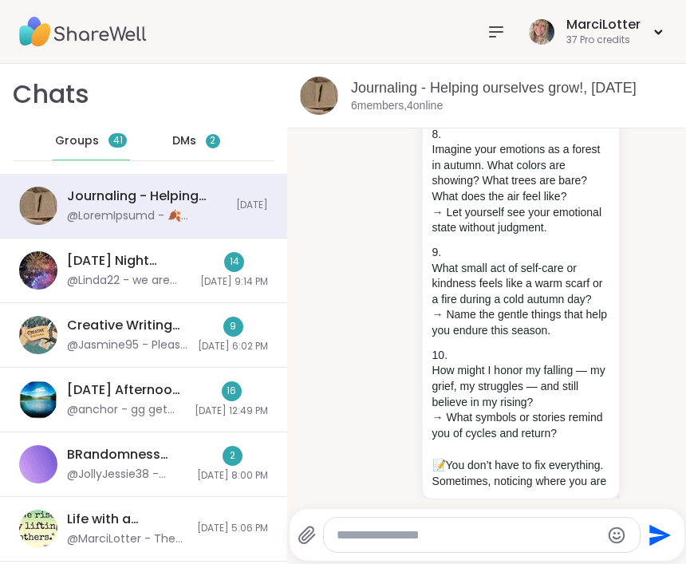
click at [213, 152] on div "DMs 2" at bounding box center [196, 141] width 78 height 38
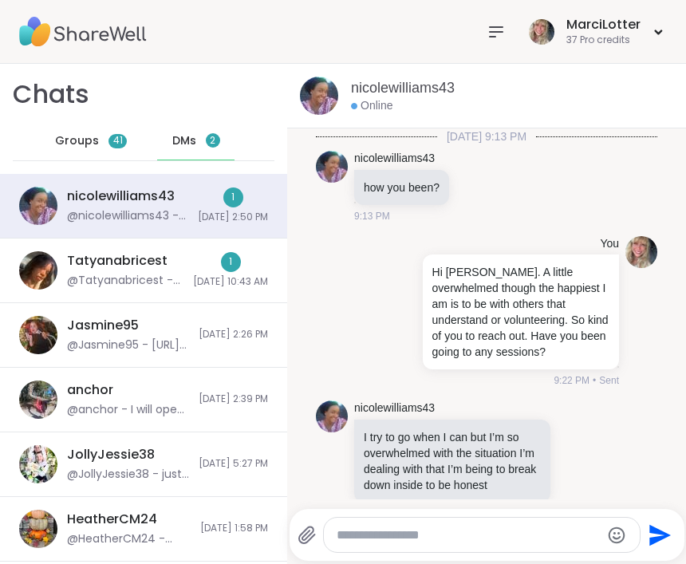
scroll to position [2075, 0]
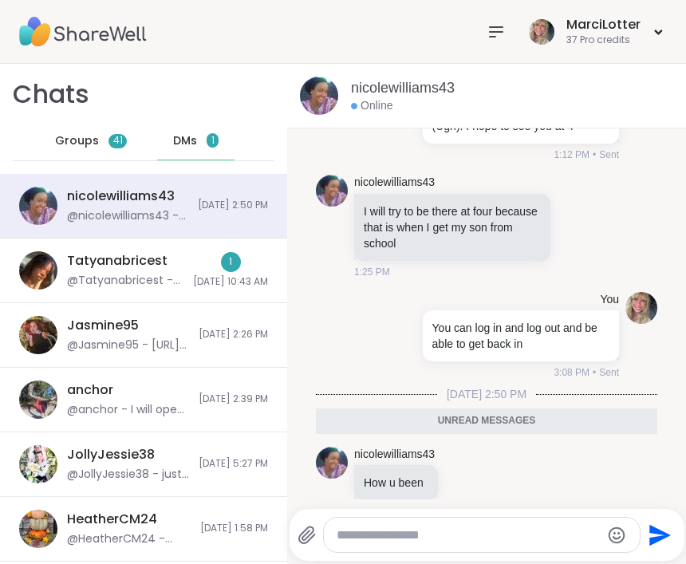
click at [443, 542] on html "[PERSON_NAME] 37 Pro credits [PERSON_NAME] 37 Pro credits Profile Membership Se…" at bounding box center [343, 282] width 686 height 564
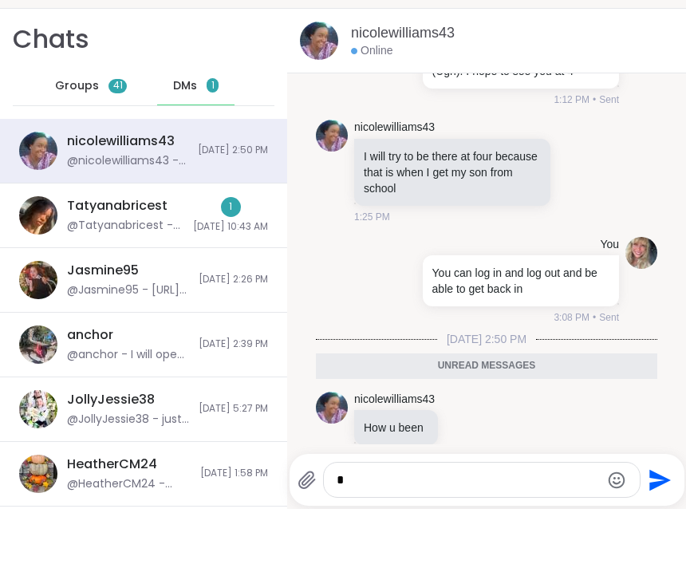
scroll to position [0, 0]
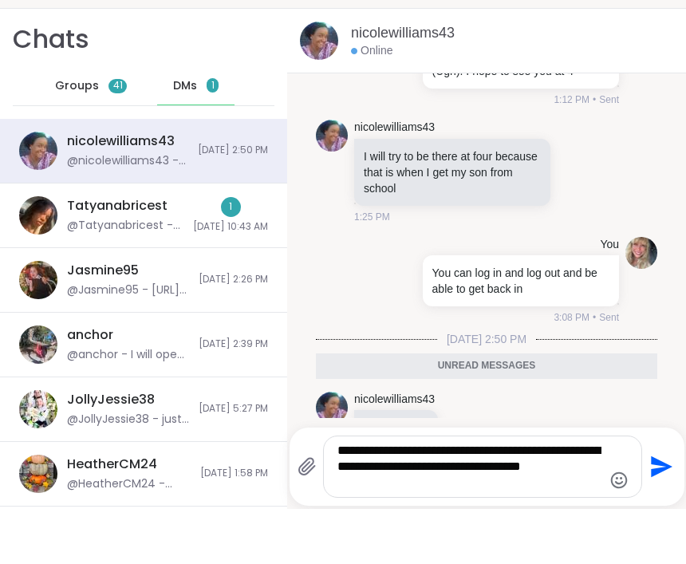
type textarea "**********"
click at [661, 511] on icon "Send" at bounding box center [662, 522] width 22 height 22
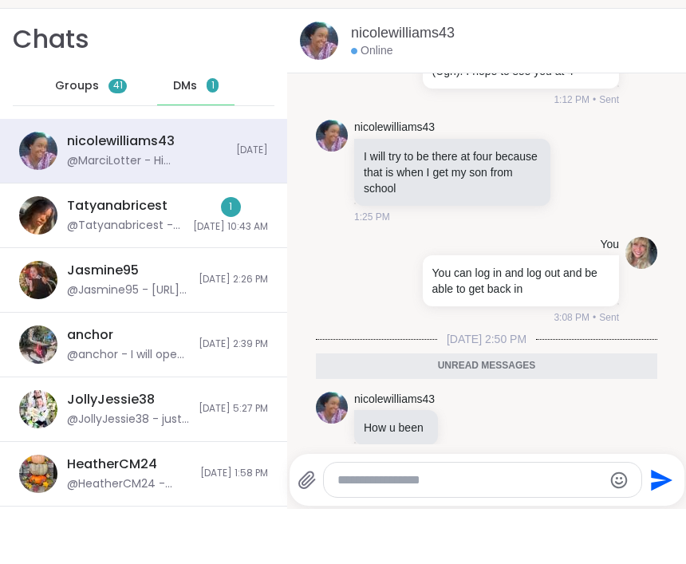
scroll to position [2186, 0]
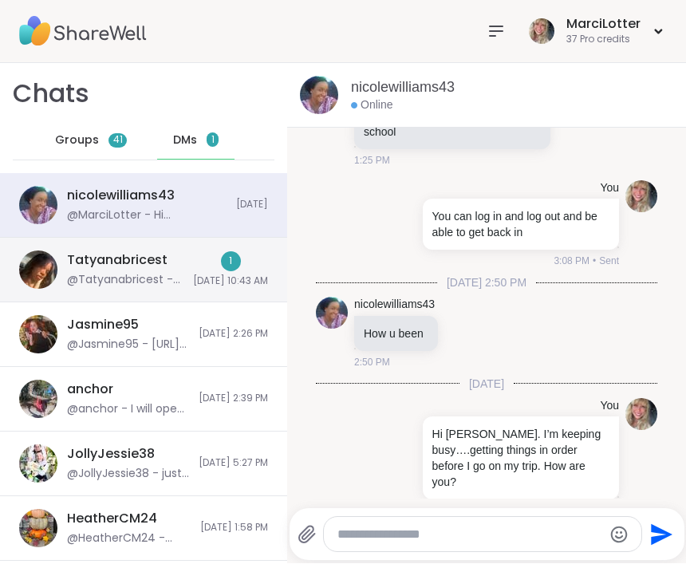
click at [202, 266] on div "1 [DATE] 10:43 AM" at bounding box center [230, 270] width 75 height 37
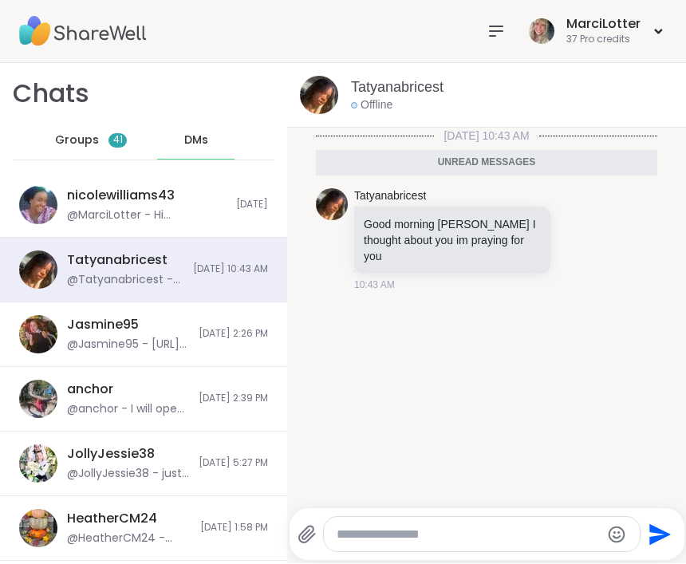
click at [358, 539] on textarea "Type your message" at bounding box center [468, 535] width 264 height 16
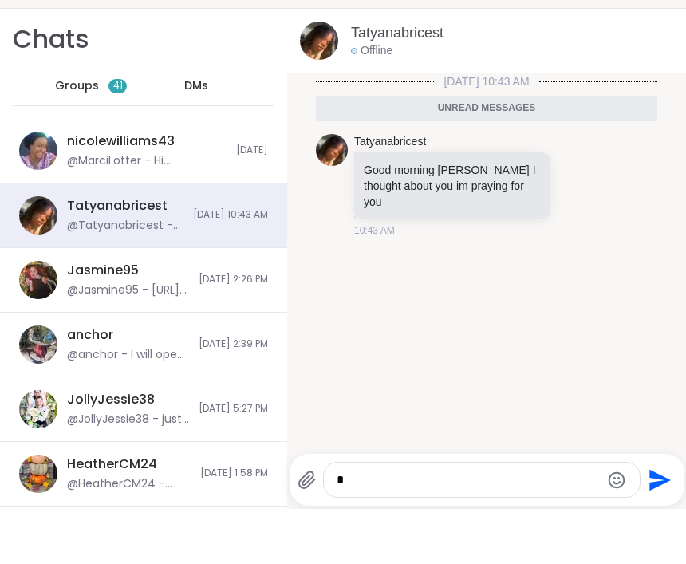
scroll to position [0, 0]
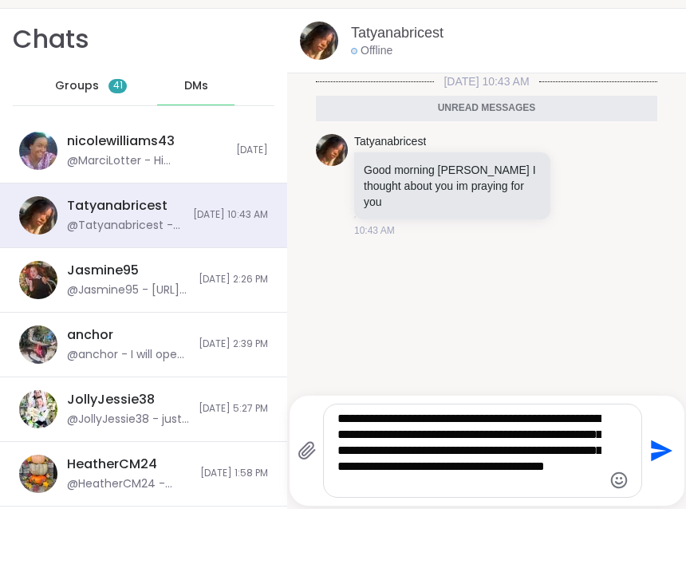
drag, startPoint x: 437, startPoint y: 449, endPoint x: 344, endPoint y: 509, distance: 110.1
click at [344, 511] on html "[PERSON_NAME] 37 Pro credits [PERSON_NAME] 37 Pro credits Profile Membership Se…" at bounding box center [343, 282] width 686 height 564
click at [339, 482] on textarea "**********" at bounding box center [469, 506] width 264 height 80
drag, startPoint x: 338, startPoint y: 466, endPoint x: 325, endPoint y: 485, distance: 22.3
click at [325, 485] on div "**********" at bounding box center [482, 505] width 317 height 92
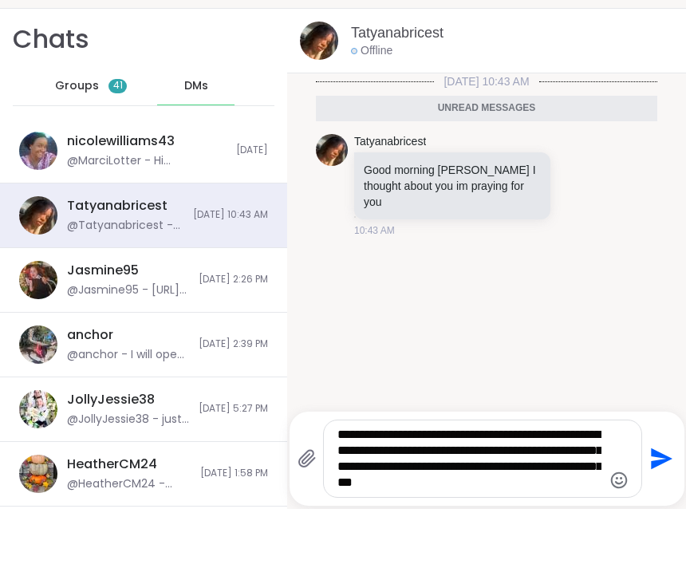
drag, startPoint x: 592, startPoint y: 482, endPoint x: 555, endPoint y: 494, distance: 39.1
click at [555, 482] on textarea "**********" at bounding box center [469, 514] width 264 height 64
click at [432, 482] on textarea "**********" at bounding box center [469, 514] width 264 height 64
drag, startPoint x: 432, startPoint y: 427, endPoint x: -1, endPoint y: -56, distance: 648.2
click at [0, 0] on html "[PERSON_NAME] 37 Pro credits [PERSON_NAME] 37 Pro credits Profile Membership Se…" at bounding box center [343, 282] width 686 height 564
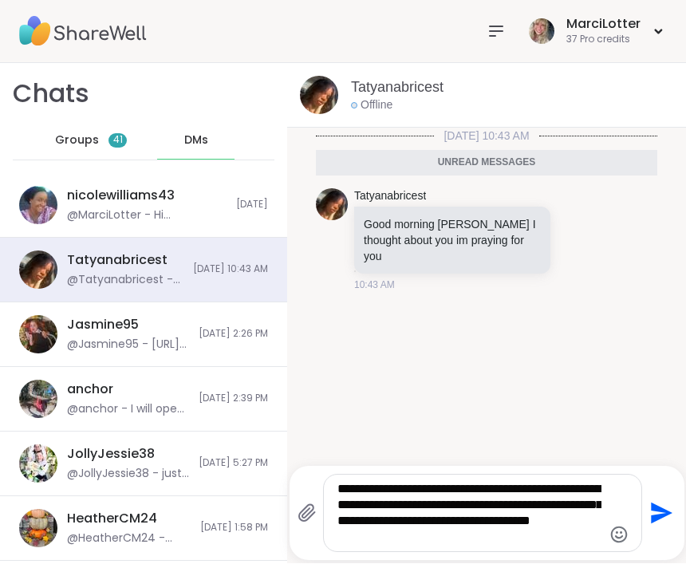
click at [477, 525] on html "[PERSON_NAME] 37 Pro credits [PERSON_NAME] 37 Pro credits Profile Membership Se…" at bounding box center [343, 282] width 686 height 564
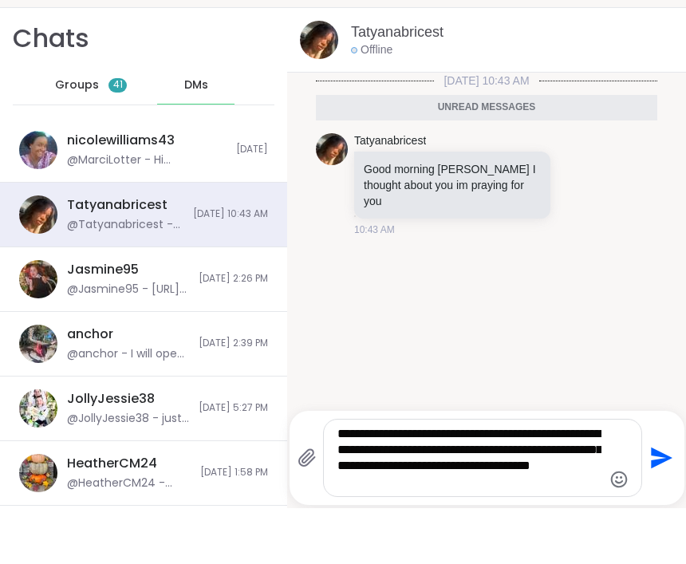
click at [455, 482] on textarea "**********" at bounding box center [469, 514] width 264 height 64
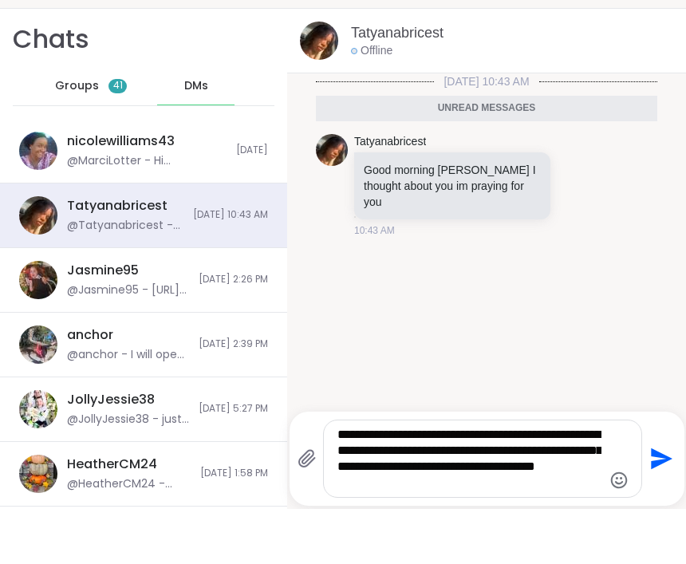
click at [498, 484] on textarea "**********" at bounding box center [469, 514] width 264 height 64
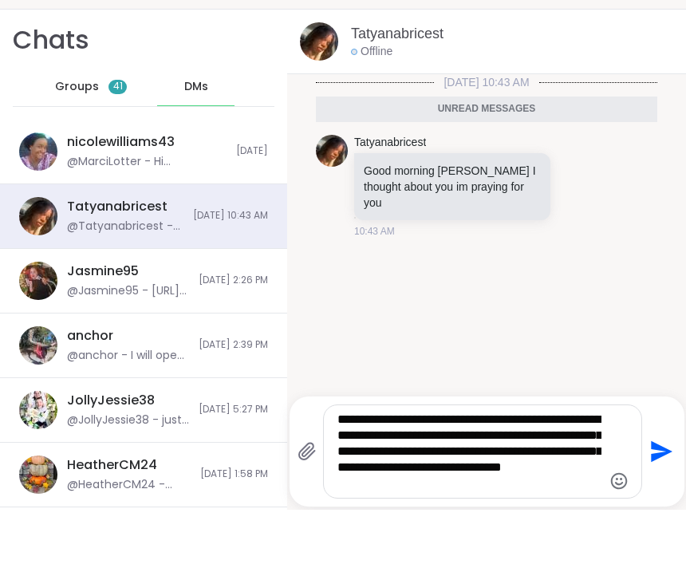
type textarea "**********"
click at [659, 495] on icon "Send" at bounding box center [662, 506] width 22 height 22
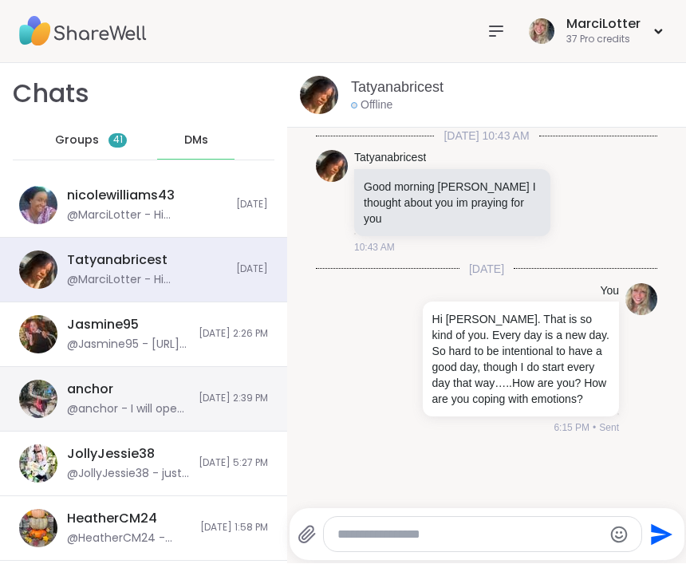
click at [47, 403] on img at bounding box center [38, 399] width 38 height 38
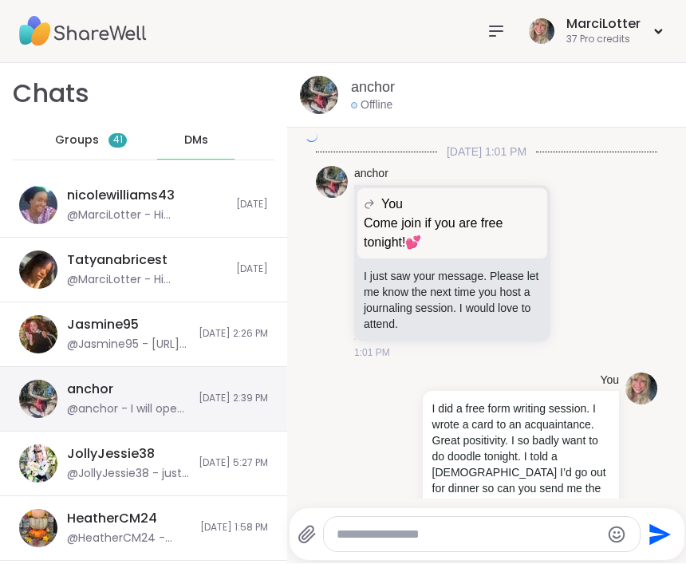
scroll to position [5068, 0]
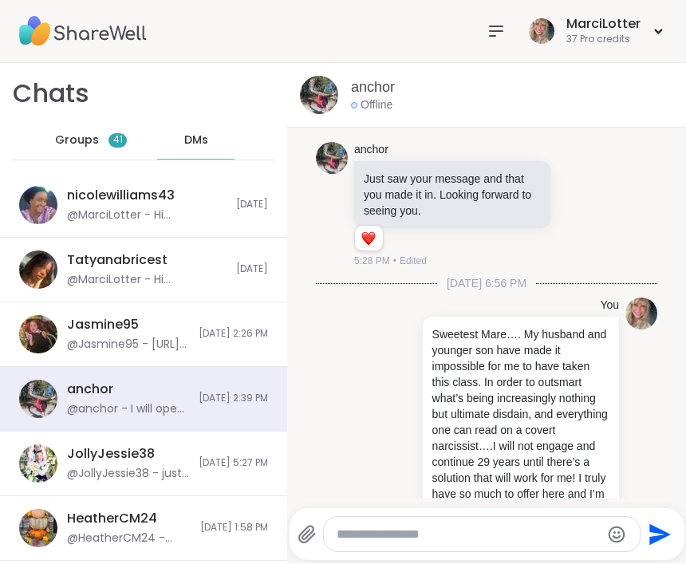
click at [318, 99] on img at bounding box center [319, 96] width 38 height 38
click at [370, 95] on link "anchor" at bounding box center [373, 88] width 44 height 20
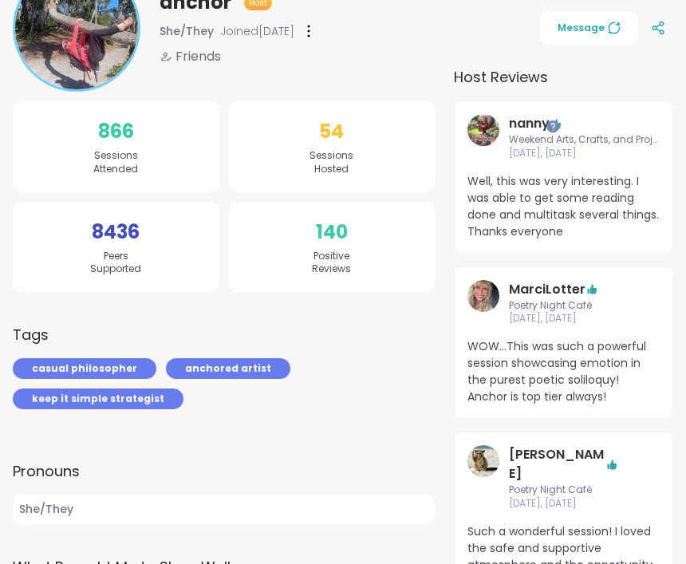
click at [480, 292] on img at bounding box center [483, 296] width 32 height 32
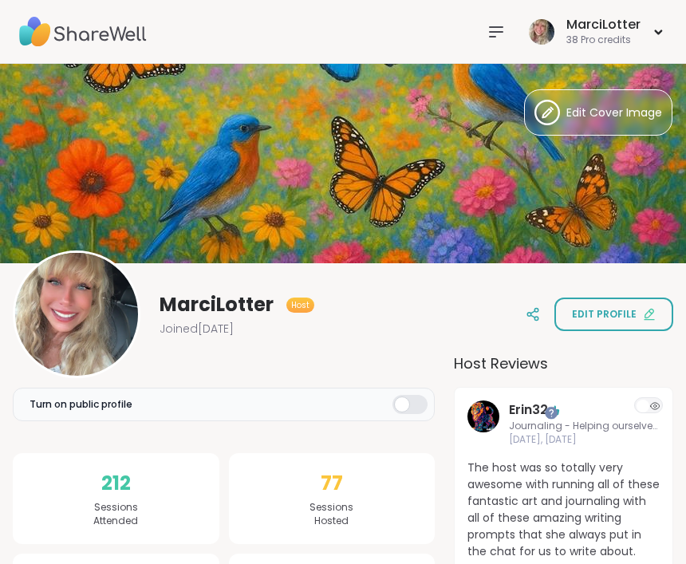
click at [499, 33] on icon at bounding box center [495, 31] width 19 height 19
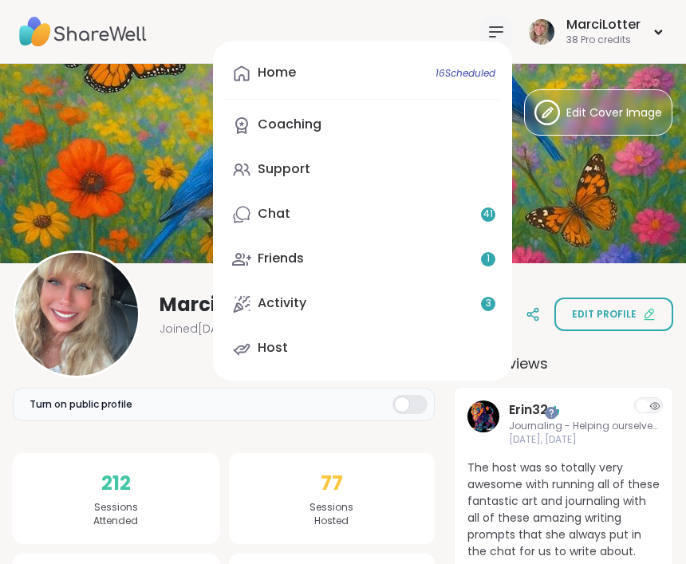
click at [306, 179] on link "Support" at bounding box center [363, 170] width 274 height 38
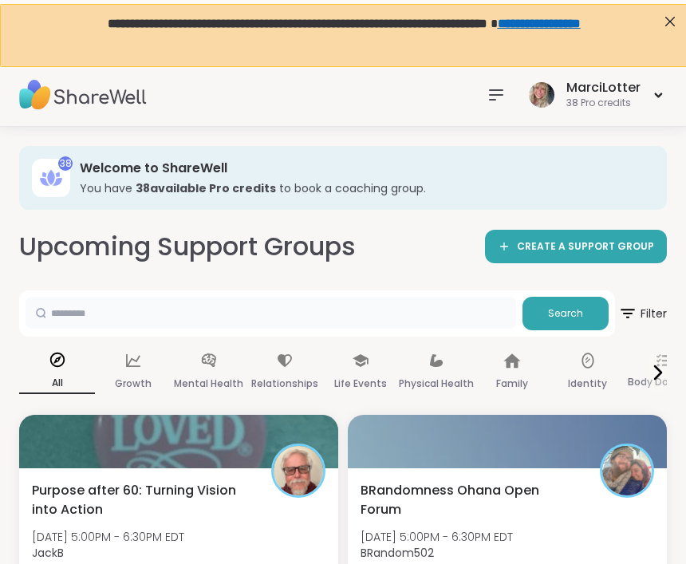
click at [317, 317] on input "text" at bounding box center [271, 313] width 490 height 32
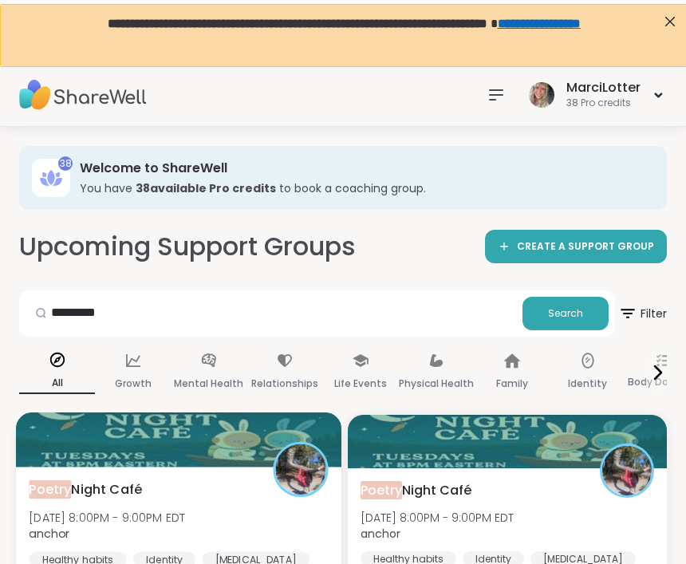
click at [98, 455] on div at bounding box center [178, 439] width 325 height 54
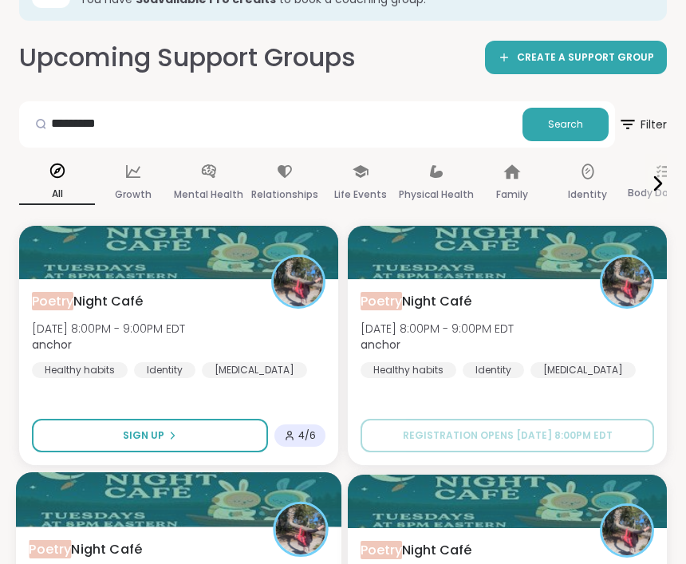
drag, startPoint x: 69, startPoint y: 428, endPoint x: 94, endPoint y: 563, distance: 137.0
click at [94, 563] on div "Poetry Night Café [DATE] 8:00PM - 9:00PM EDT anchor Healthy habits Identity [ME…" at bounding box center [342, 470] width 647 height 488
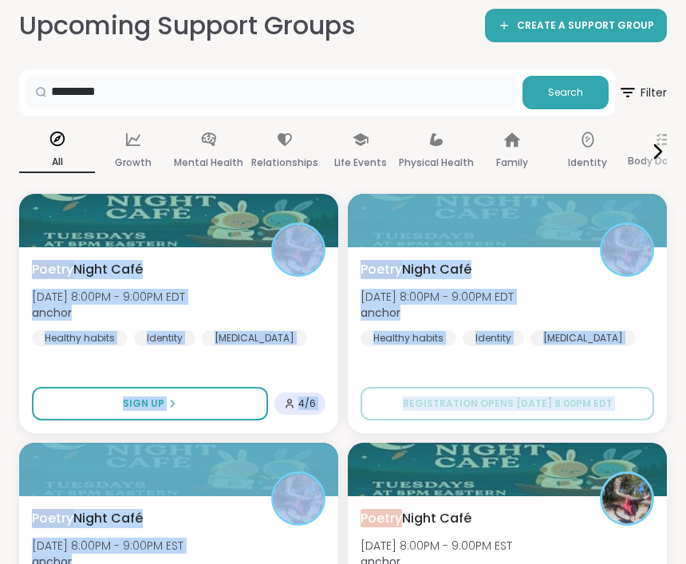
click at [117, 99] on input "********" at bounding box center [271, 92] width 490 height 32
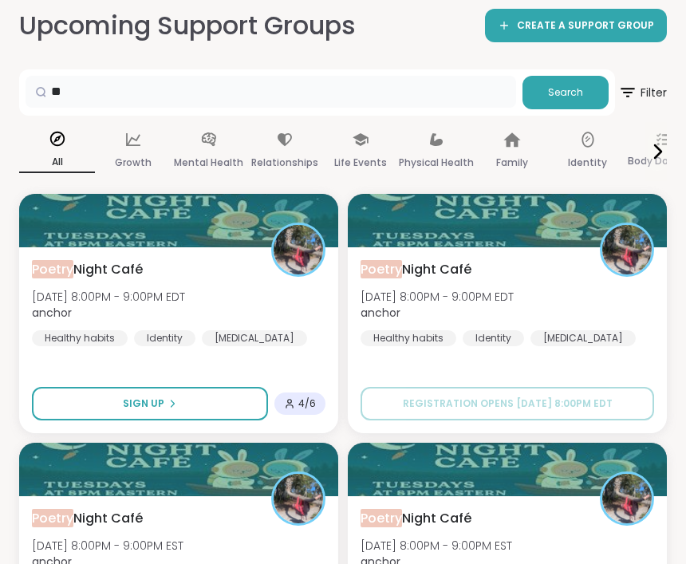
type input "*"
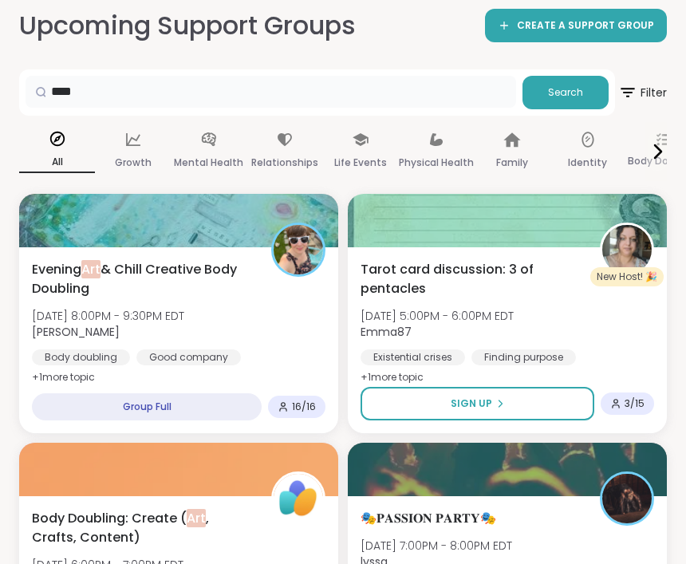
type input "***"
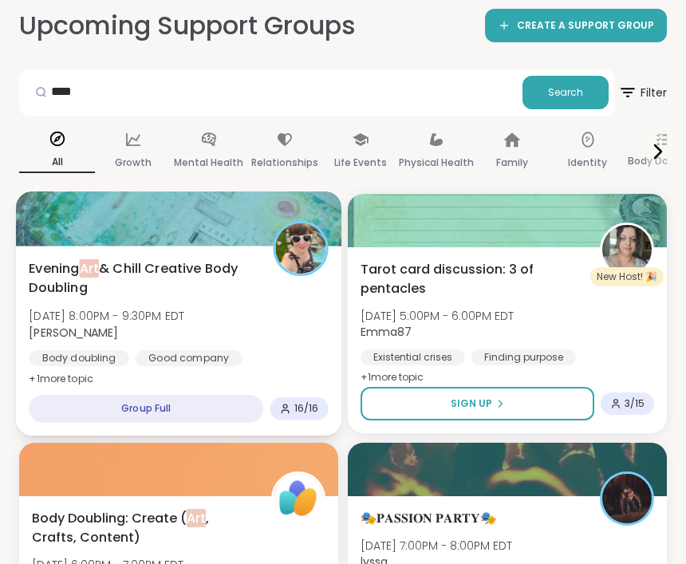
drag, startPoint x: 235, startPoint y: 112, endPoint x: 248, endPoint y: 241, distance: 129.0
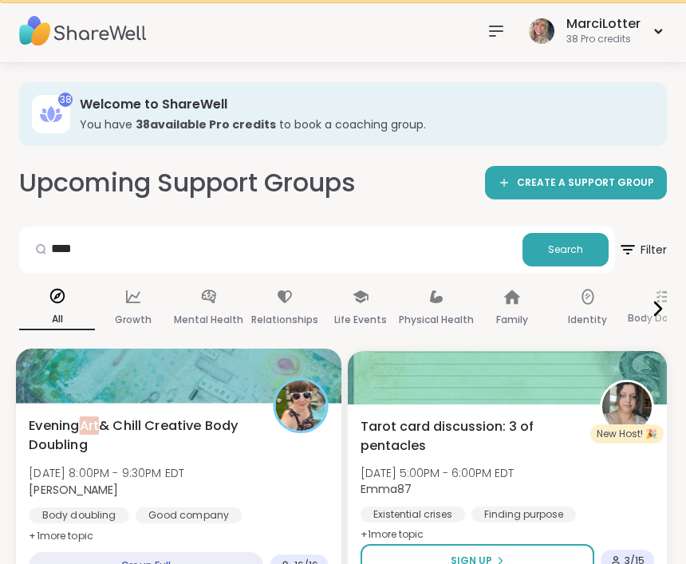
scroll to position [0, 0]
